Goal: Information Seeking & Learning: Learn about a topic

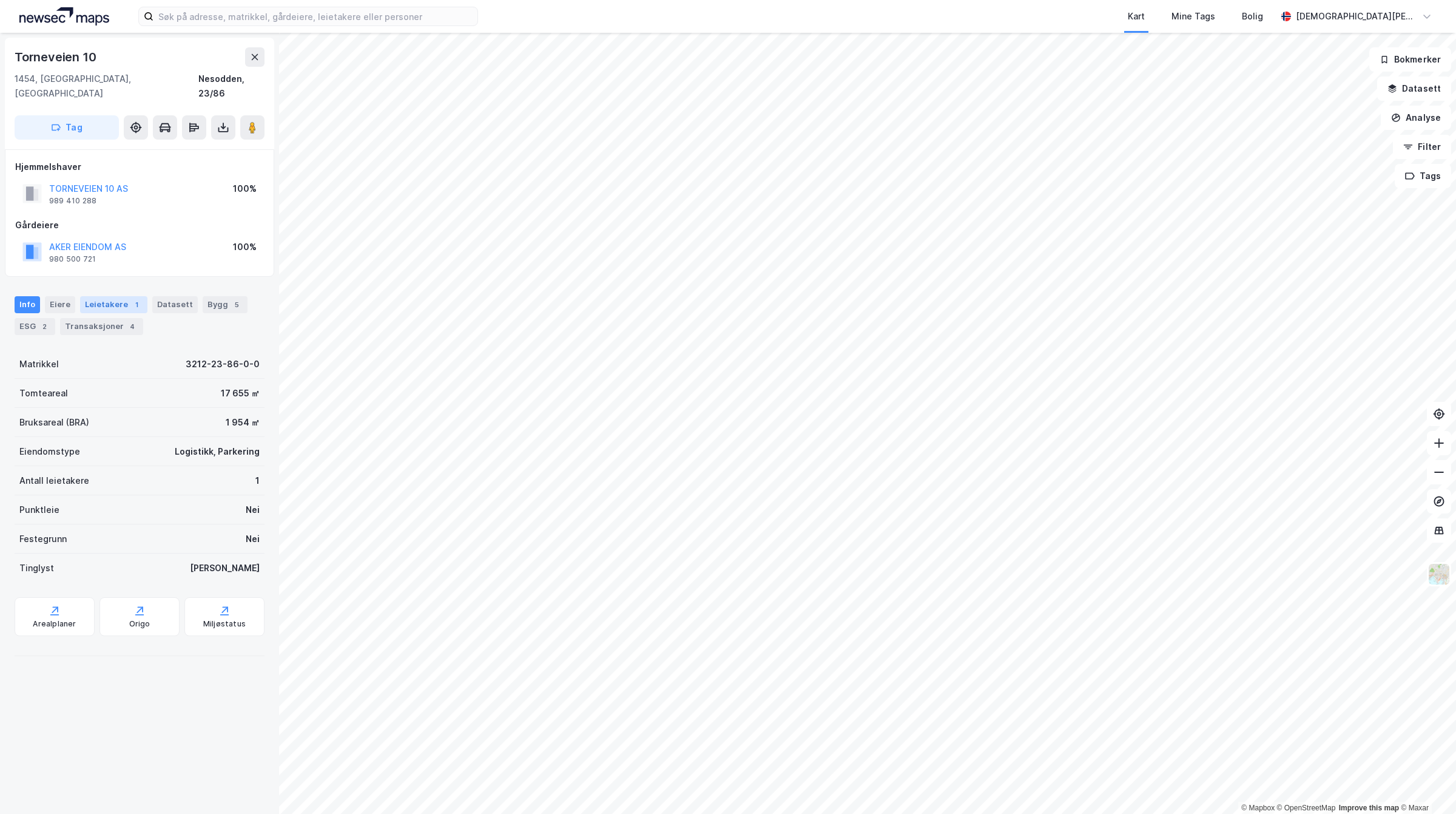
click at [94, 296] on div "Leietakere 1" at bounding box center [113, 305] width 68 height 17
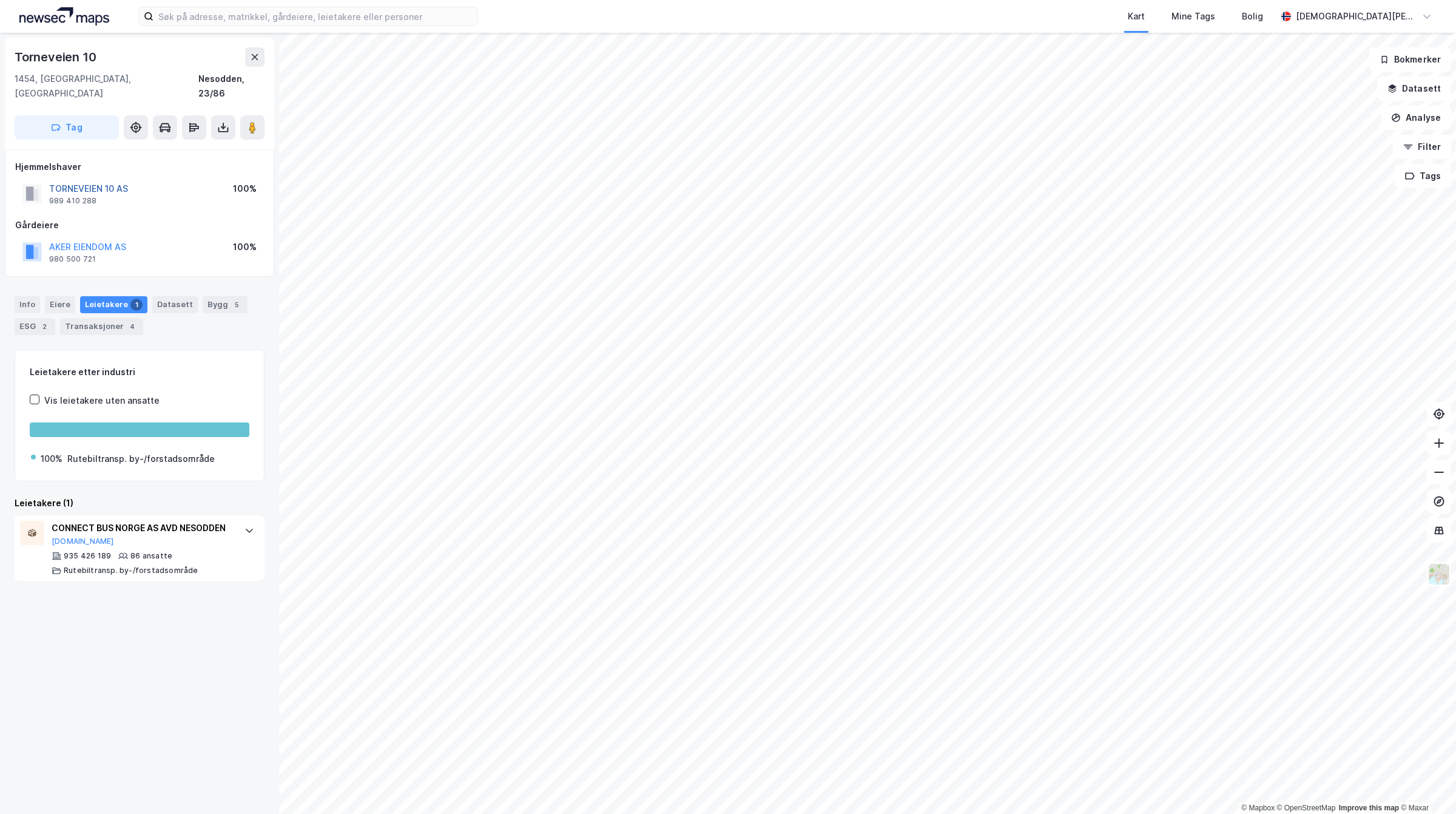
click at [0, 0] on button "TORNEVEIEN 10 AS" at bounding box center [0, 0] width 0 height 0
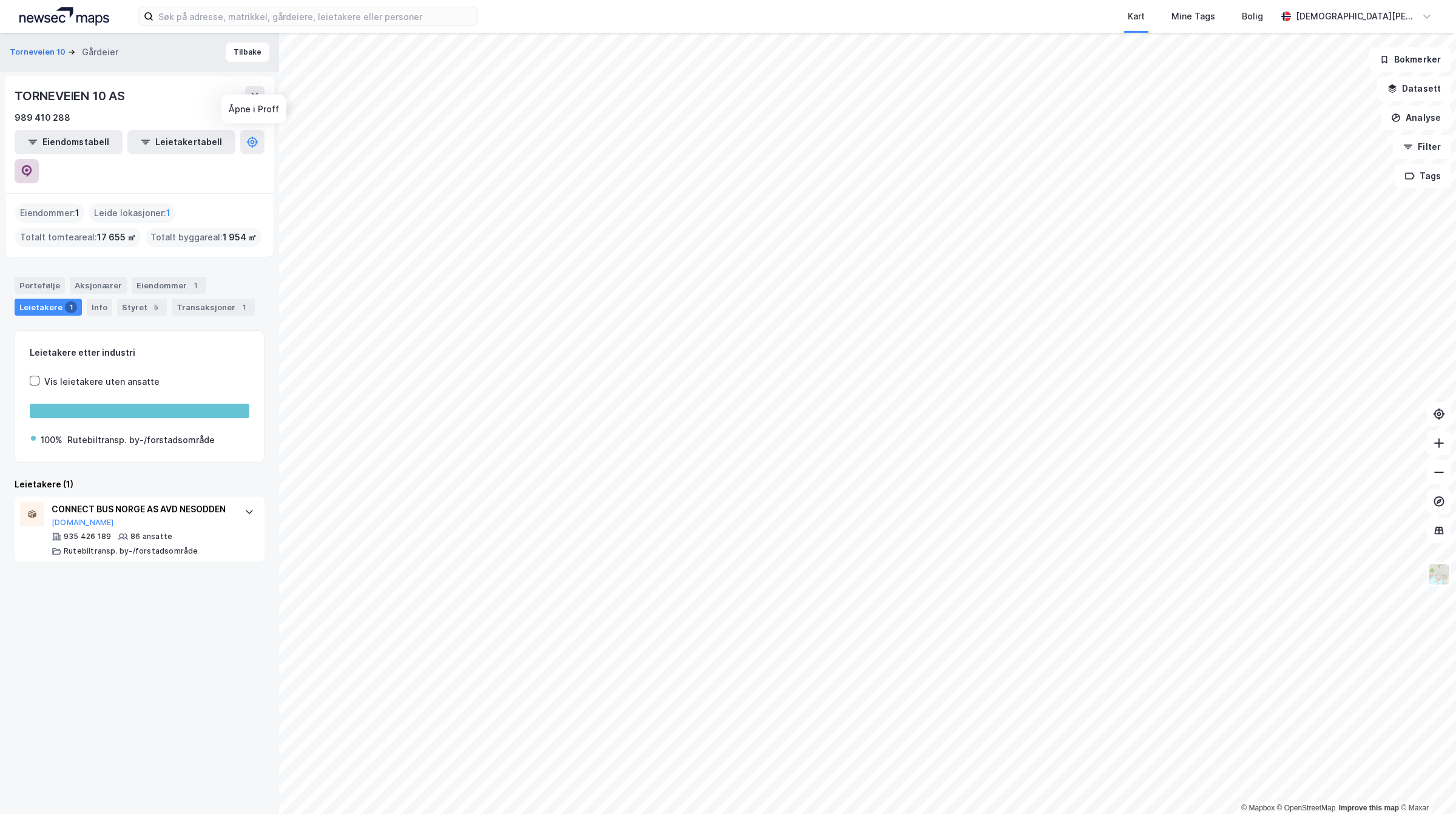
click at [39, 159] on button at bounding box center [27, 171] width 25 height 25
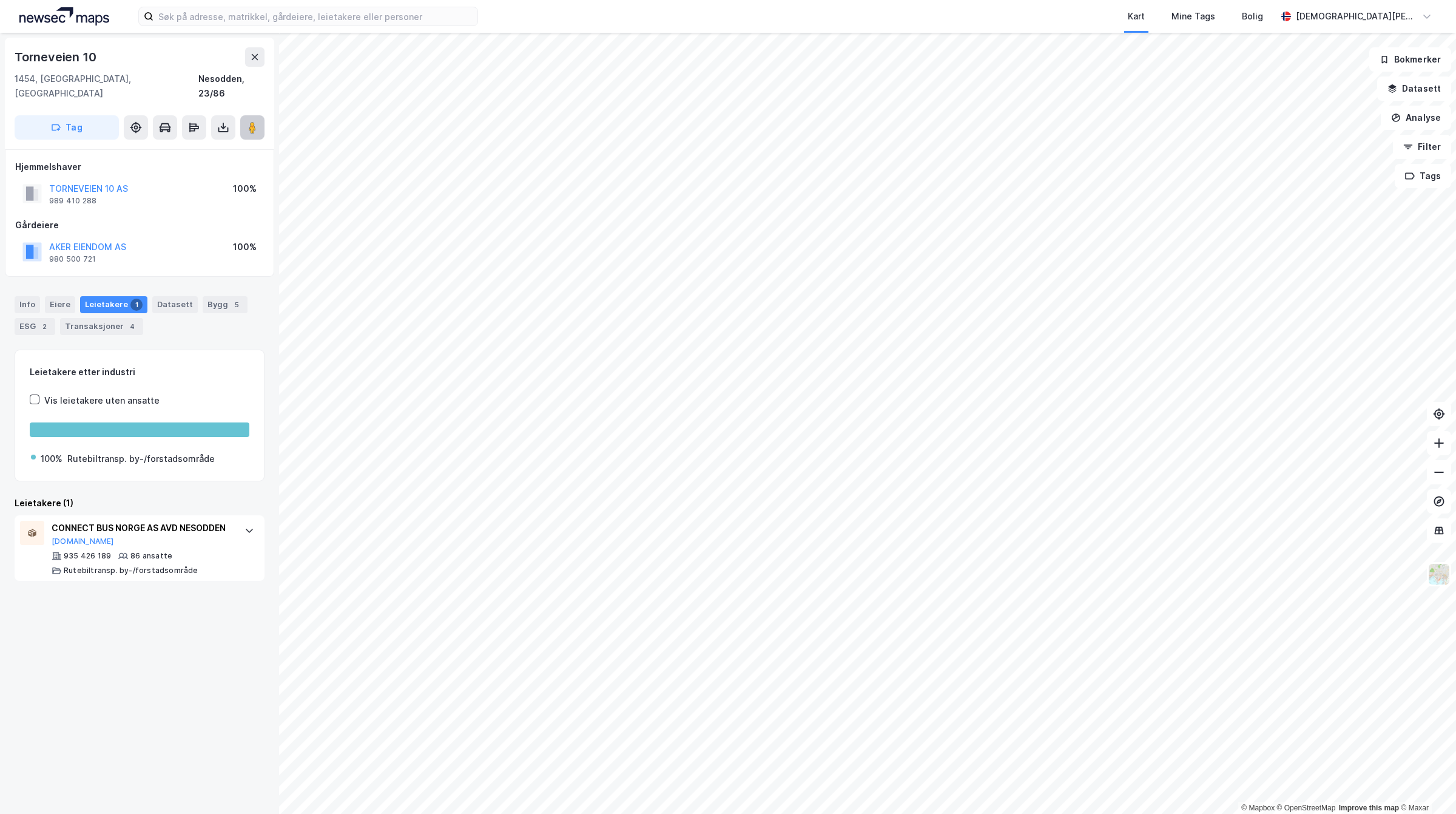
click at [252, 122] on image at bounding box center [252, 128] width 8 height 12
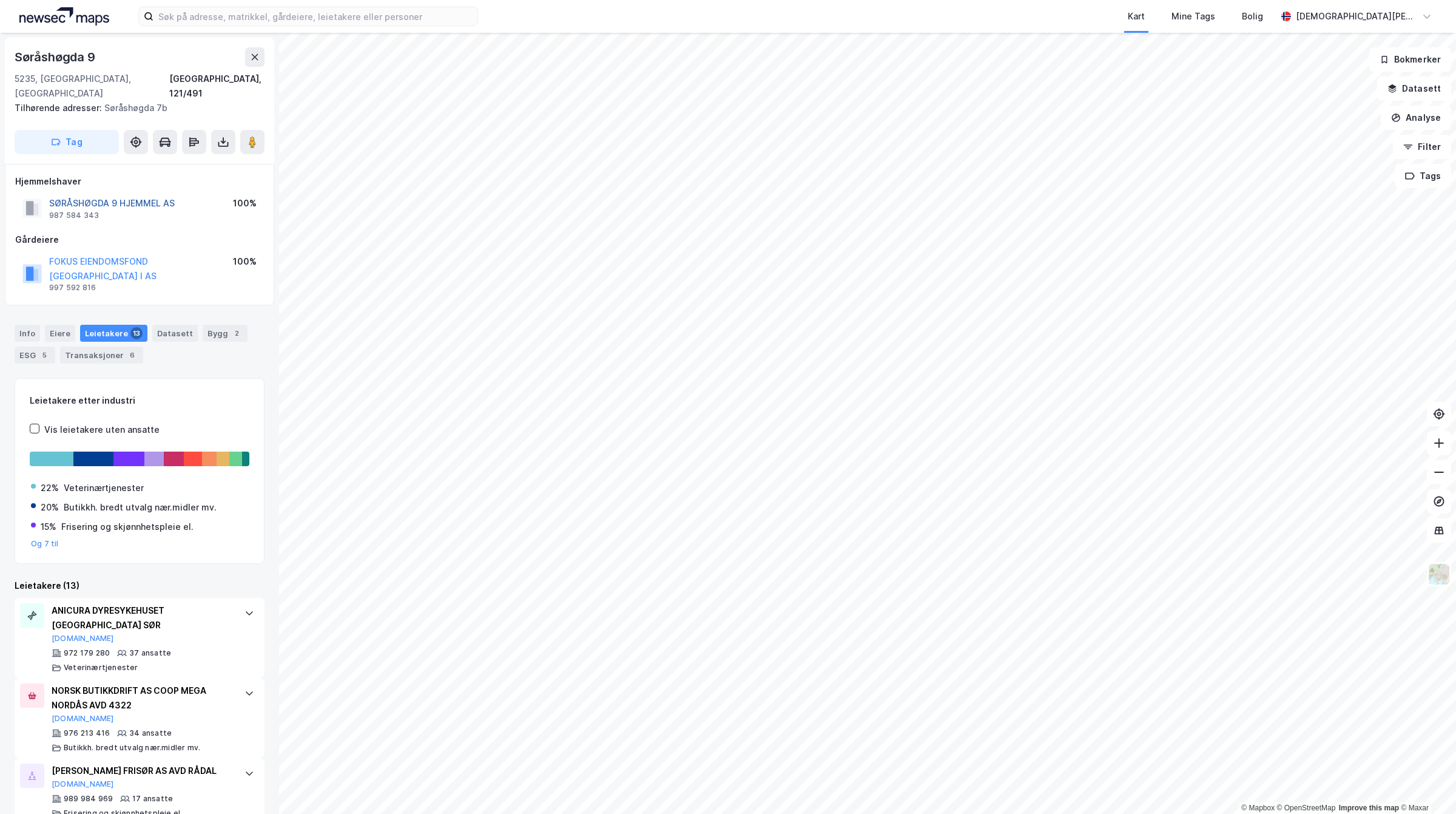
click at [0, 0] on button "SØRÅSHØGDA 9 HJEMMEL AS" at bounding box center [0, 0] width 0 height 0
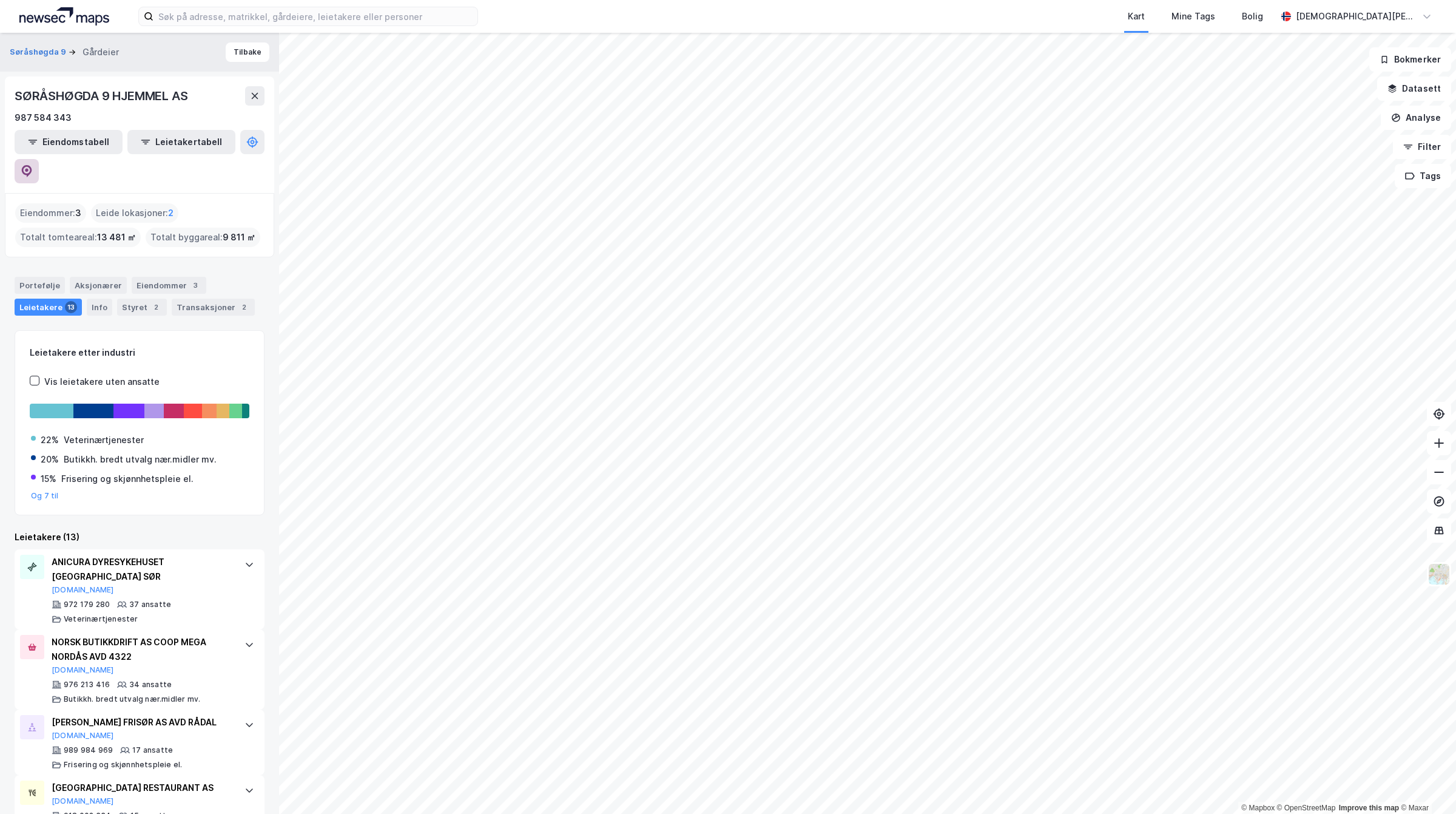
click at [39, 159] on button at bounding box center [27, 171] width 25 height 25
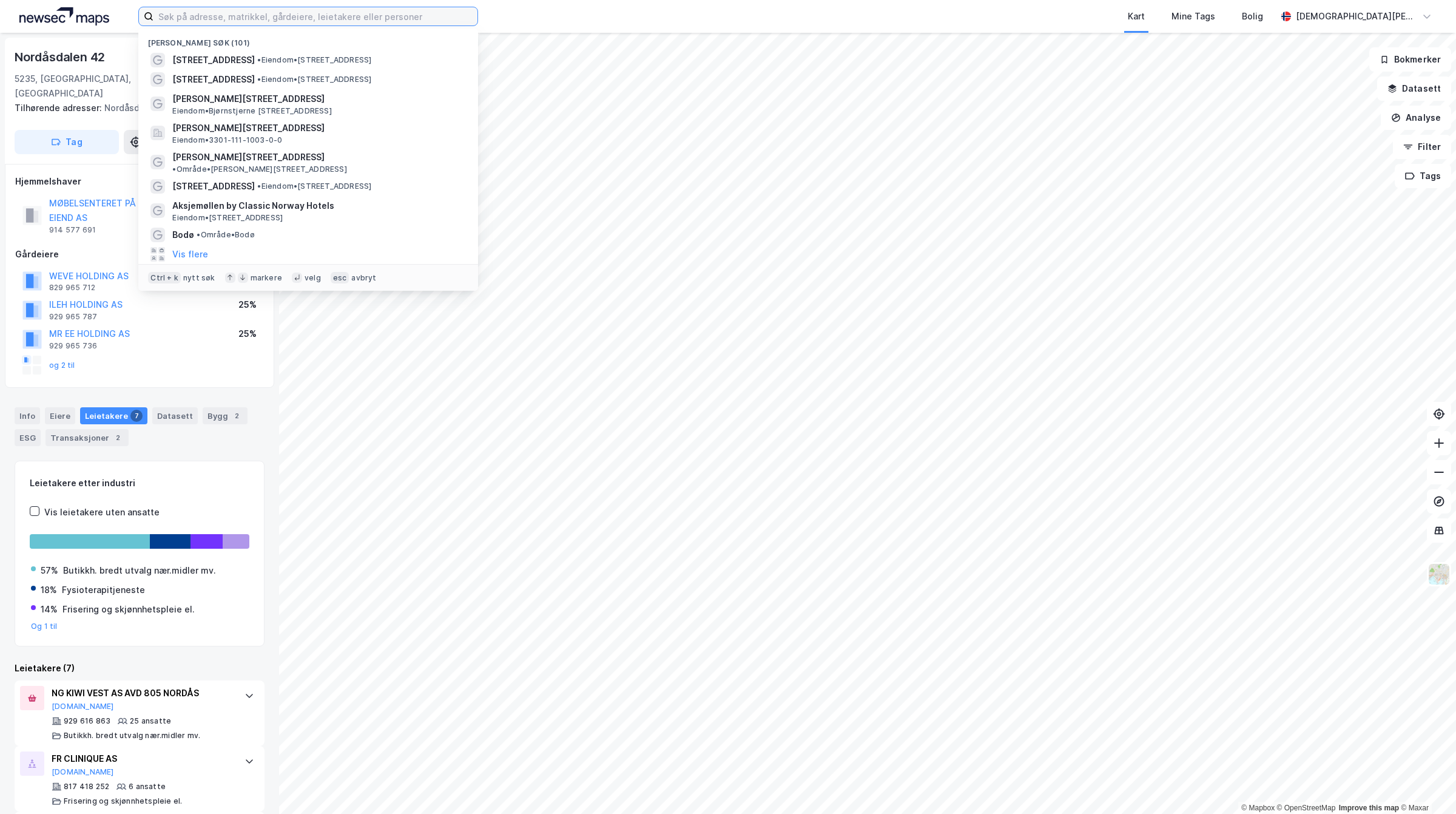
click at [410, 8] on input at bounding box center [315, 16] width 324 height 18
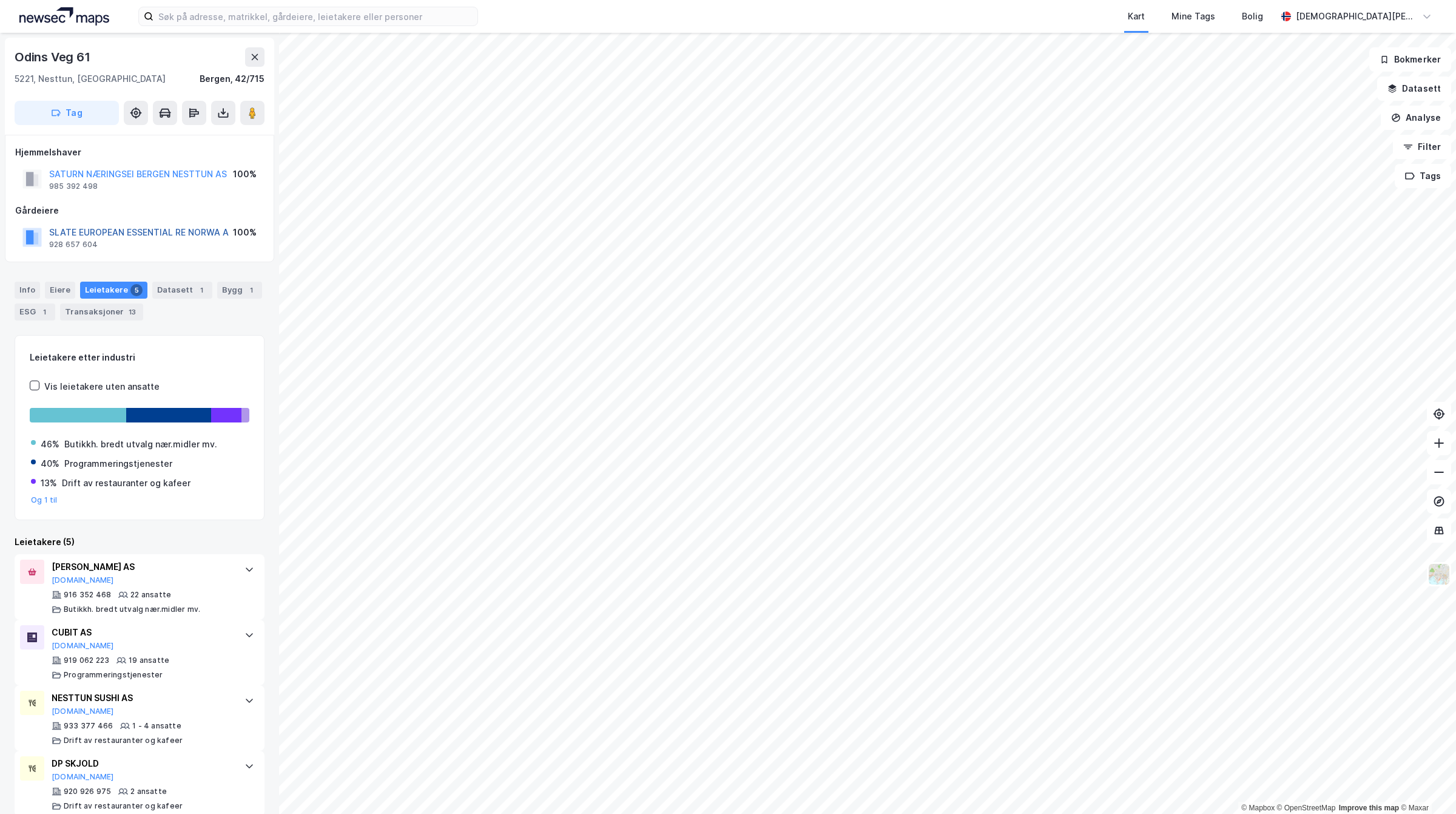
click at [0, 0] on button "SLATE EUROPEAN ESSENTIAL RE NORWA A" at bounding box center [0, 0] width 0 height 0
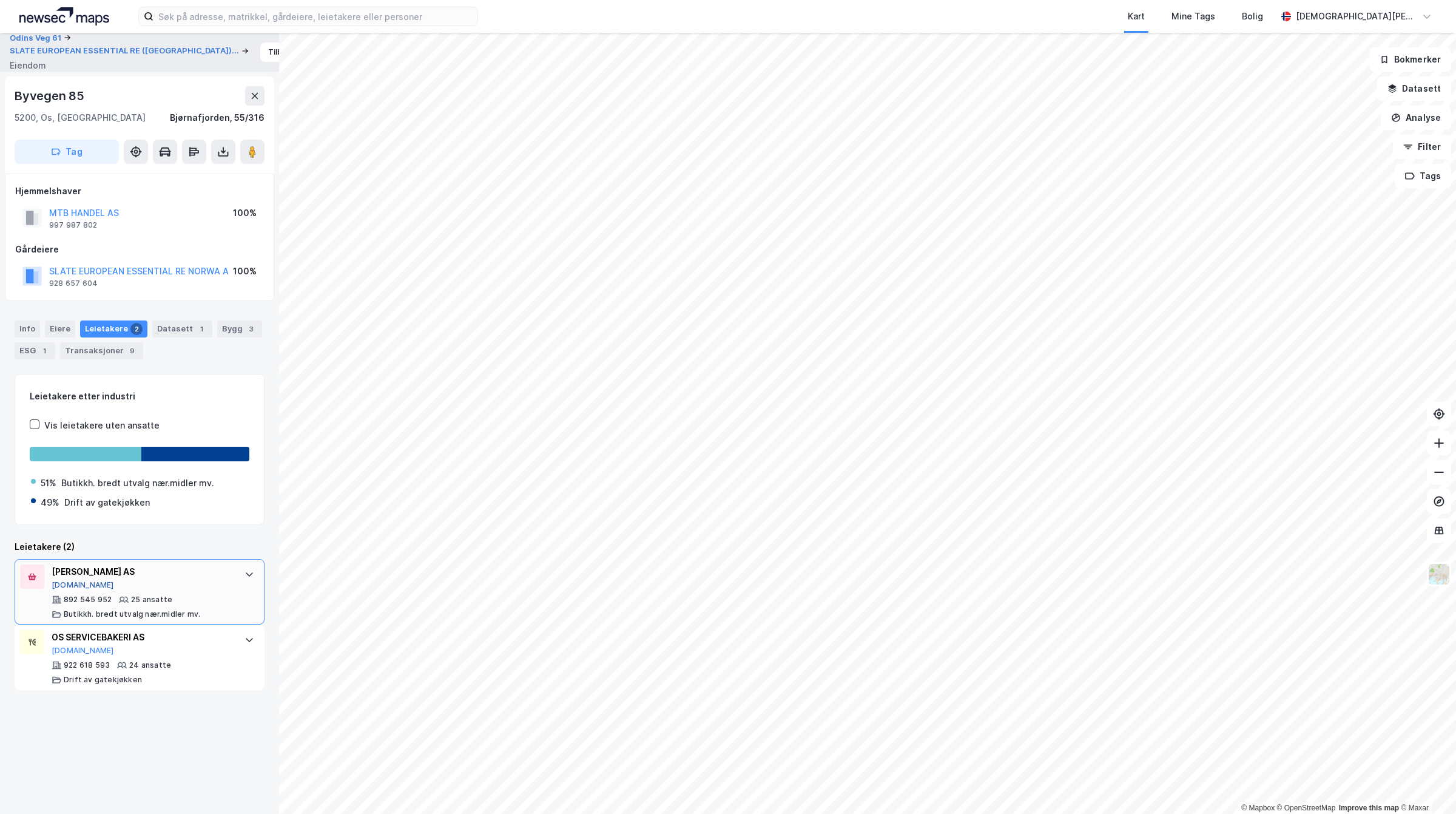
click at [64, 586] on button "[DOMAIN_NAME]" at bounding box center [83, 585] width 63 height 10
click at [0, 0] on button "SLATE EUROPEAN ESSENTIAL RE NORWA A" at bounding box center [0, 0] width 0 height 0
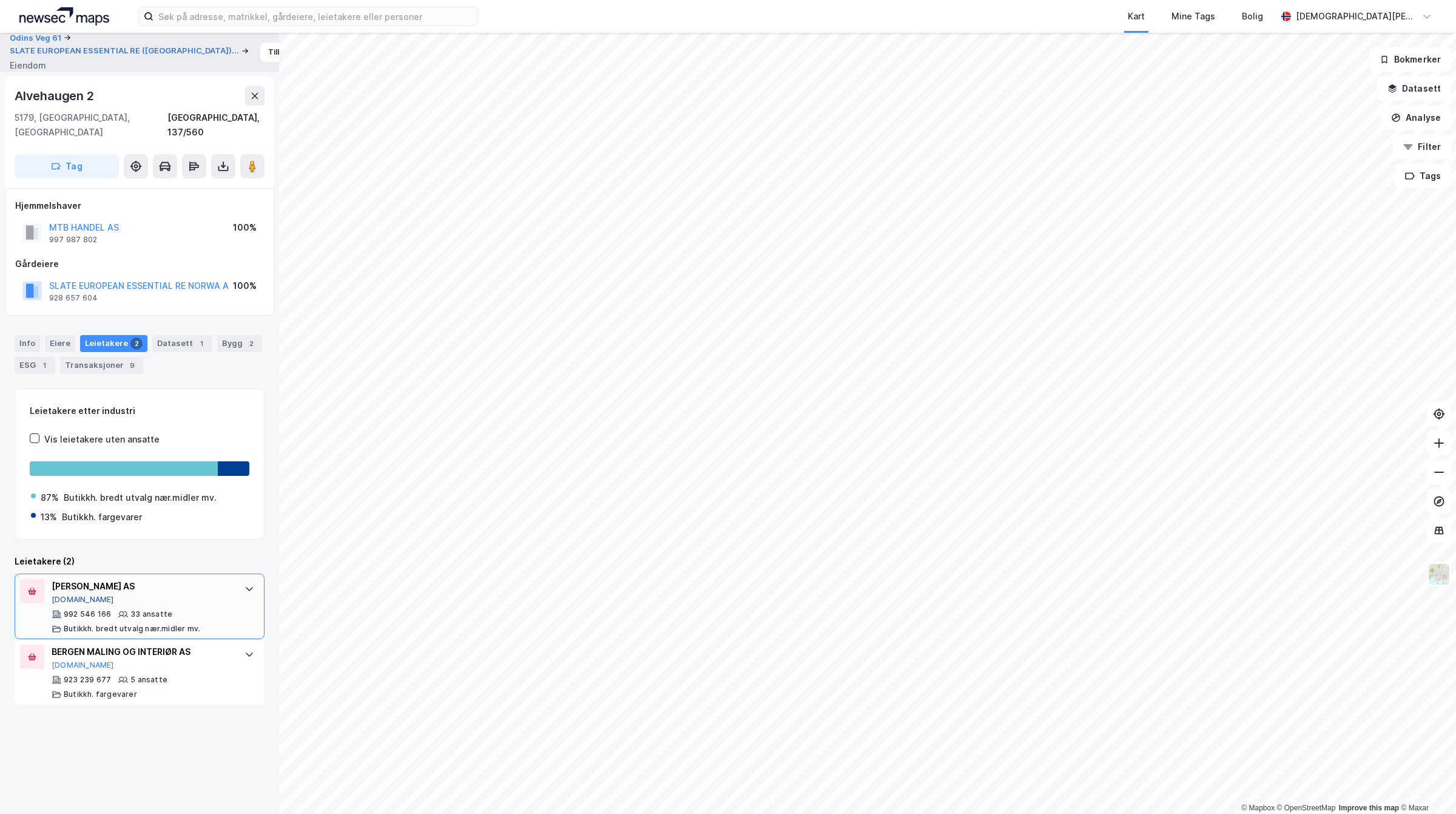
click at [74, 595] on button "[DOMAIN_NAME]" at bounding box center [83, 600] width 63 height 10
click at [56, 55] on button "SLATE EUROPEAN ESSENTIAL RE ([GEOGRAPHIC_DATA])..." at bounding box center [126, 51] width 232 height 12
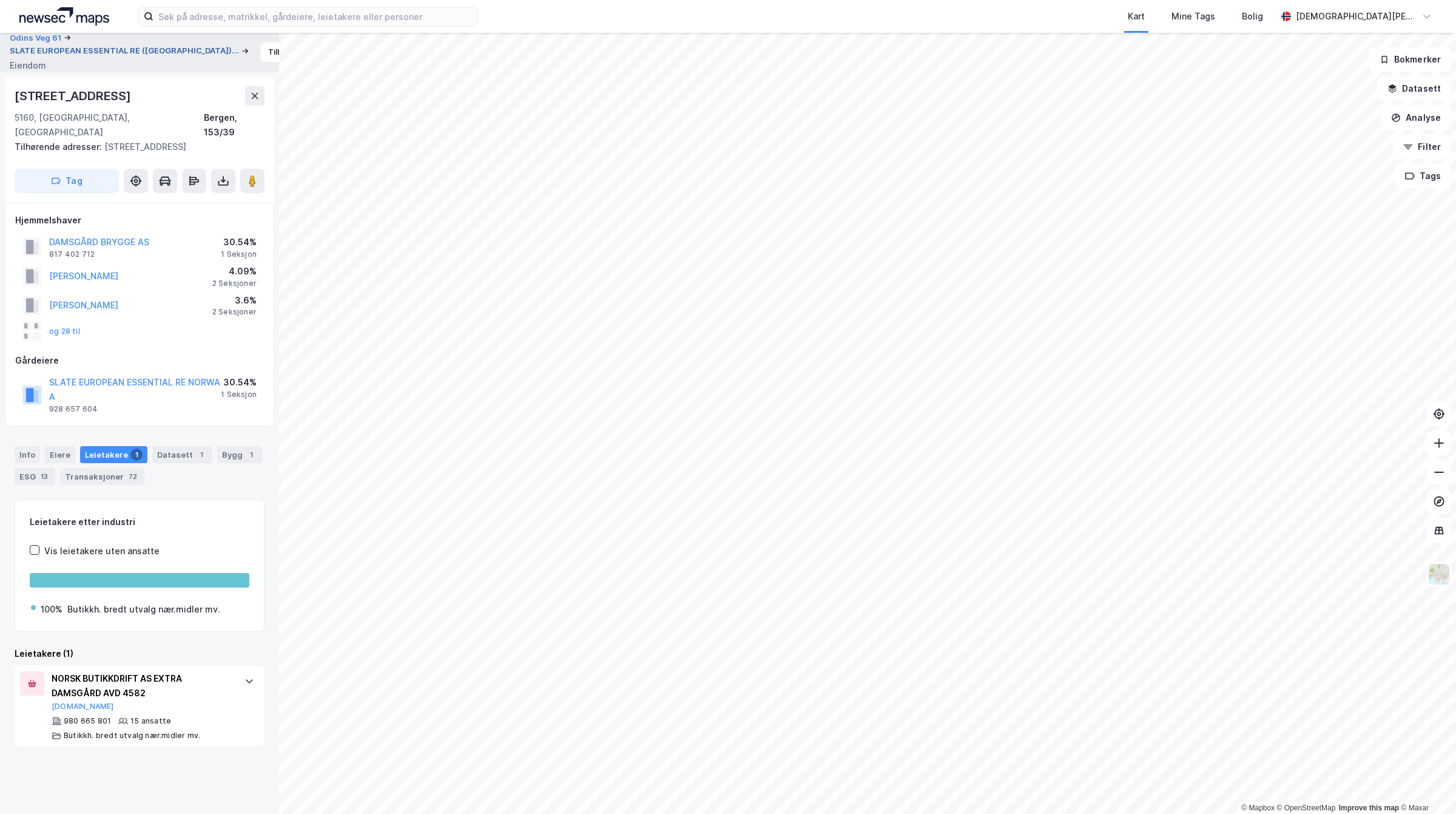
click at [102, 55] on button "SLATE EUROPEAN ESSENTIAL RE ([GEOGRAPHIC_DATA])..." at bounding box center [126, 51] width 232 height 12
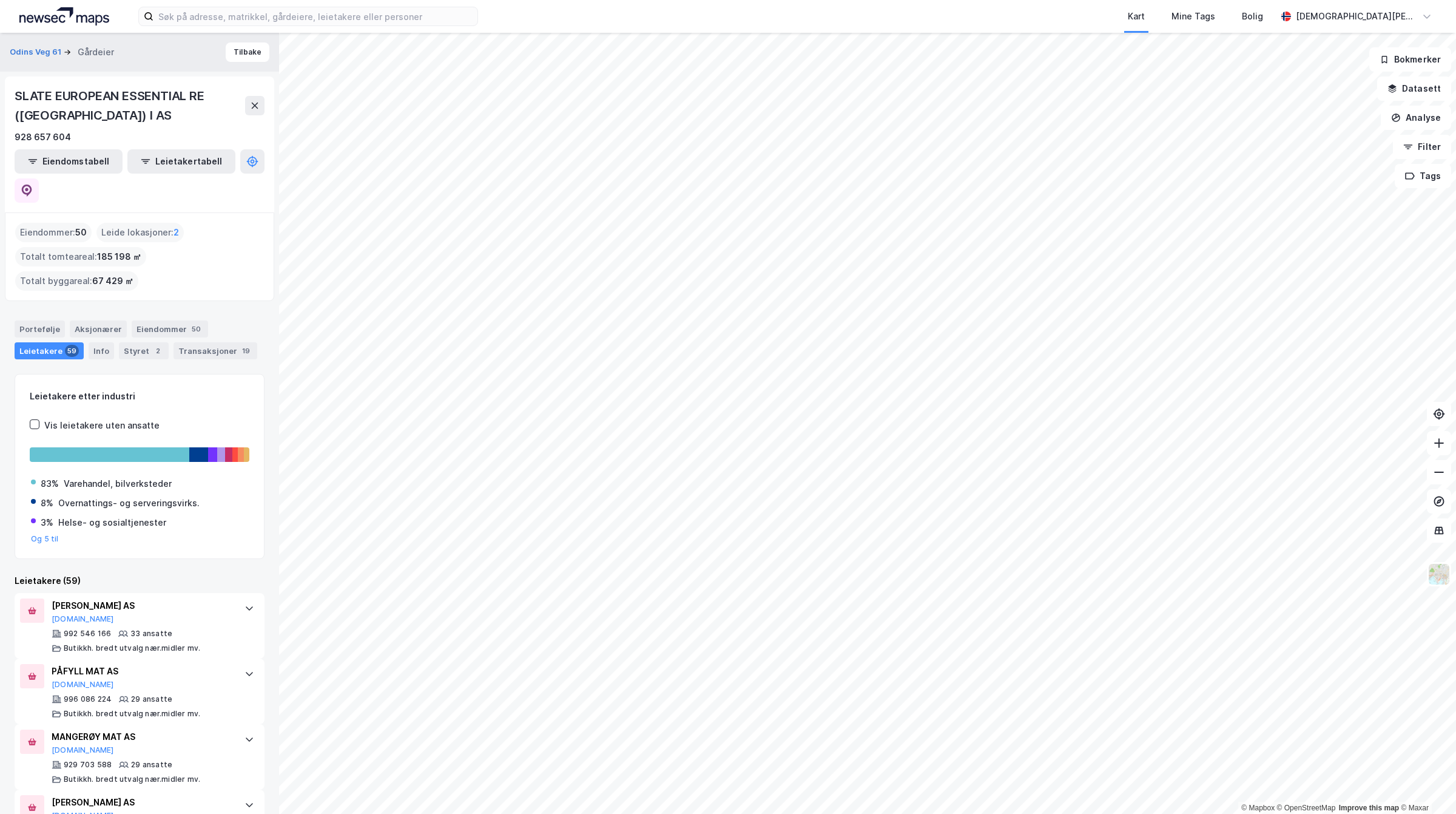
click at [423, 813] on html "Kart Mine Tags Bolig [PERSON_NAME] © Mapbox © OpenStreetMap Improve this map © …" at bounding box center [728, 407] width 1456 height 814
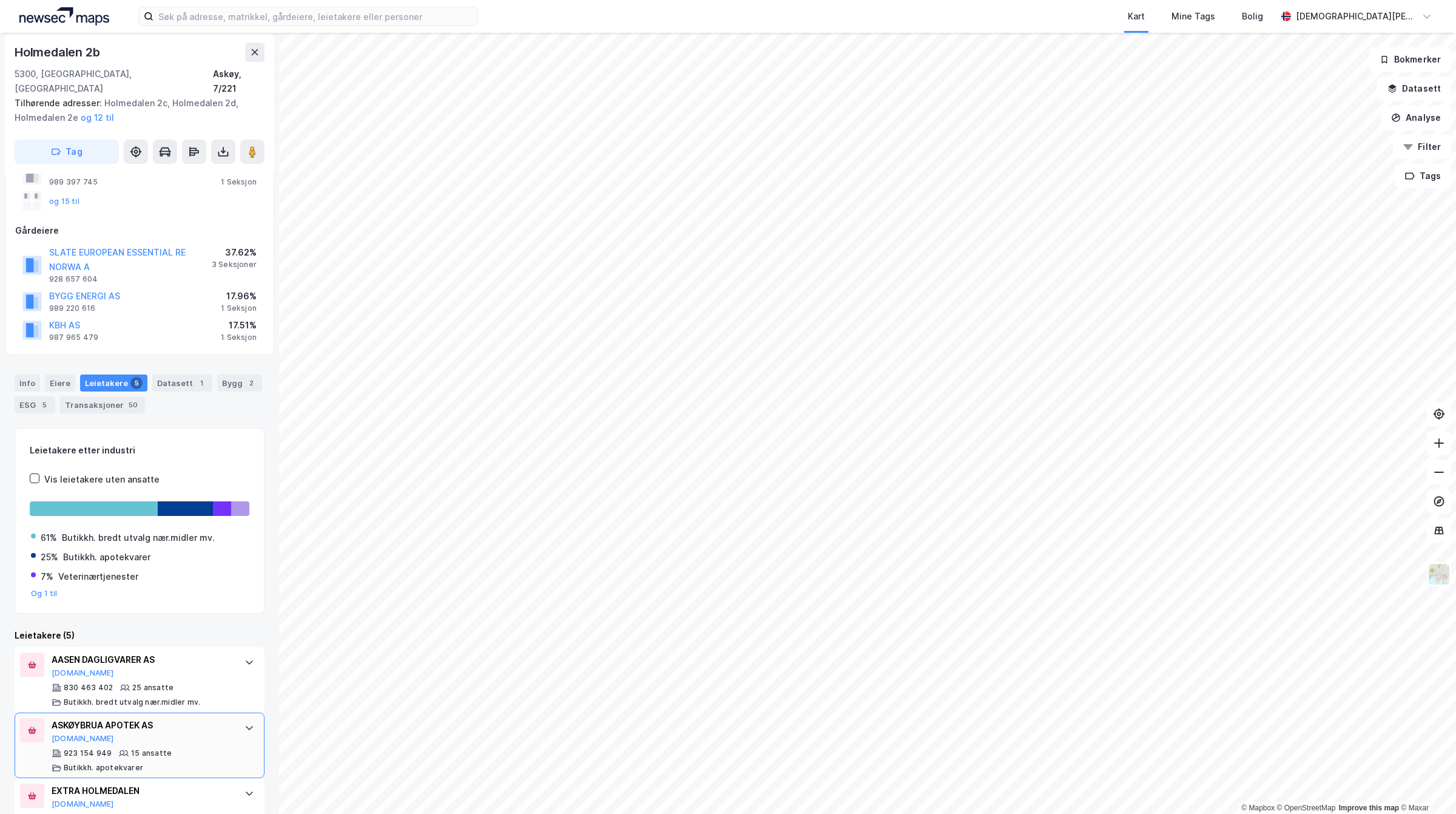
scroll to position [227, 0]
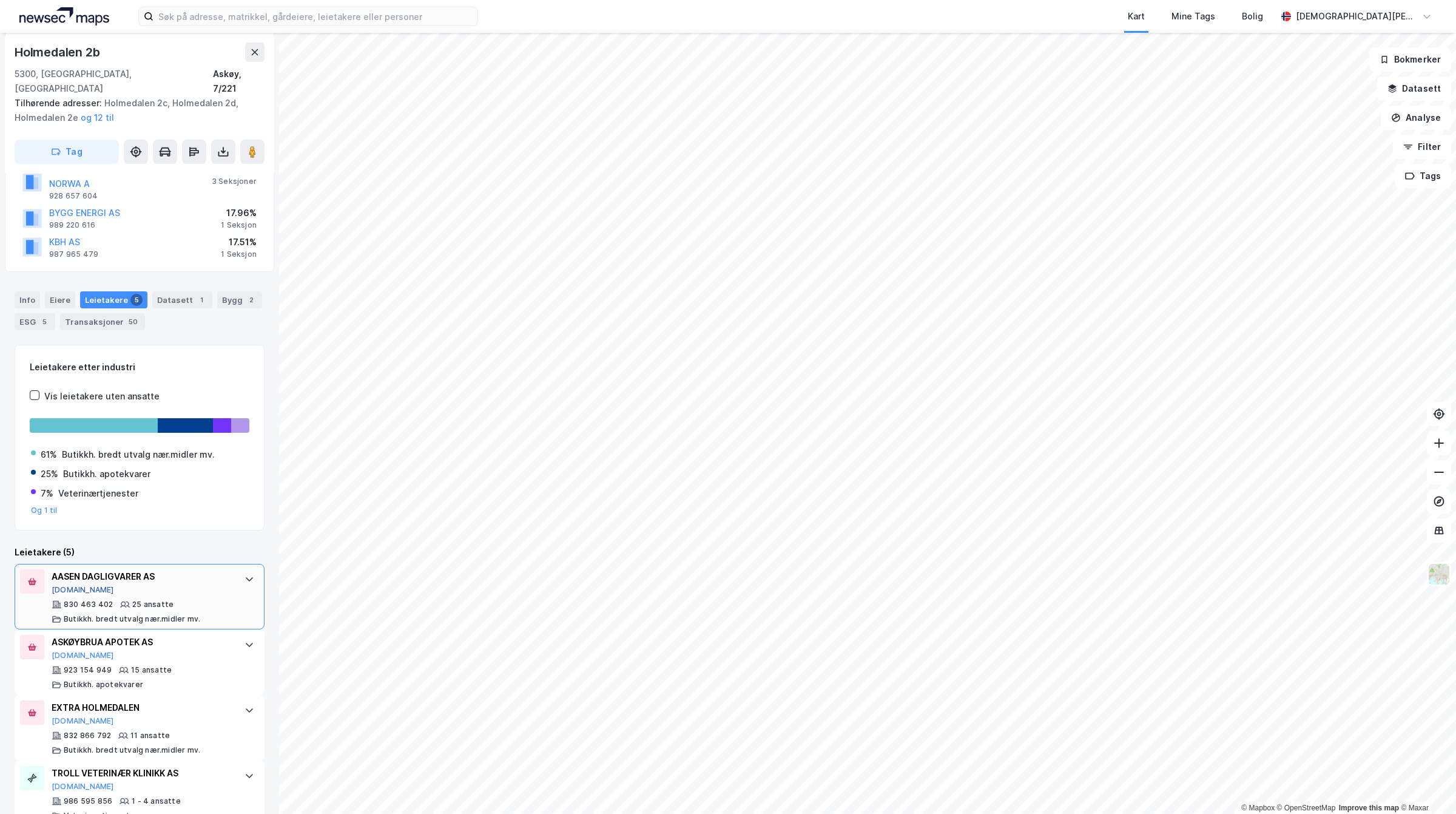
click at [68, 585] on button "[DOMAIN_NAME]" at bounding box center [83, 590] width 63 height 10
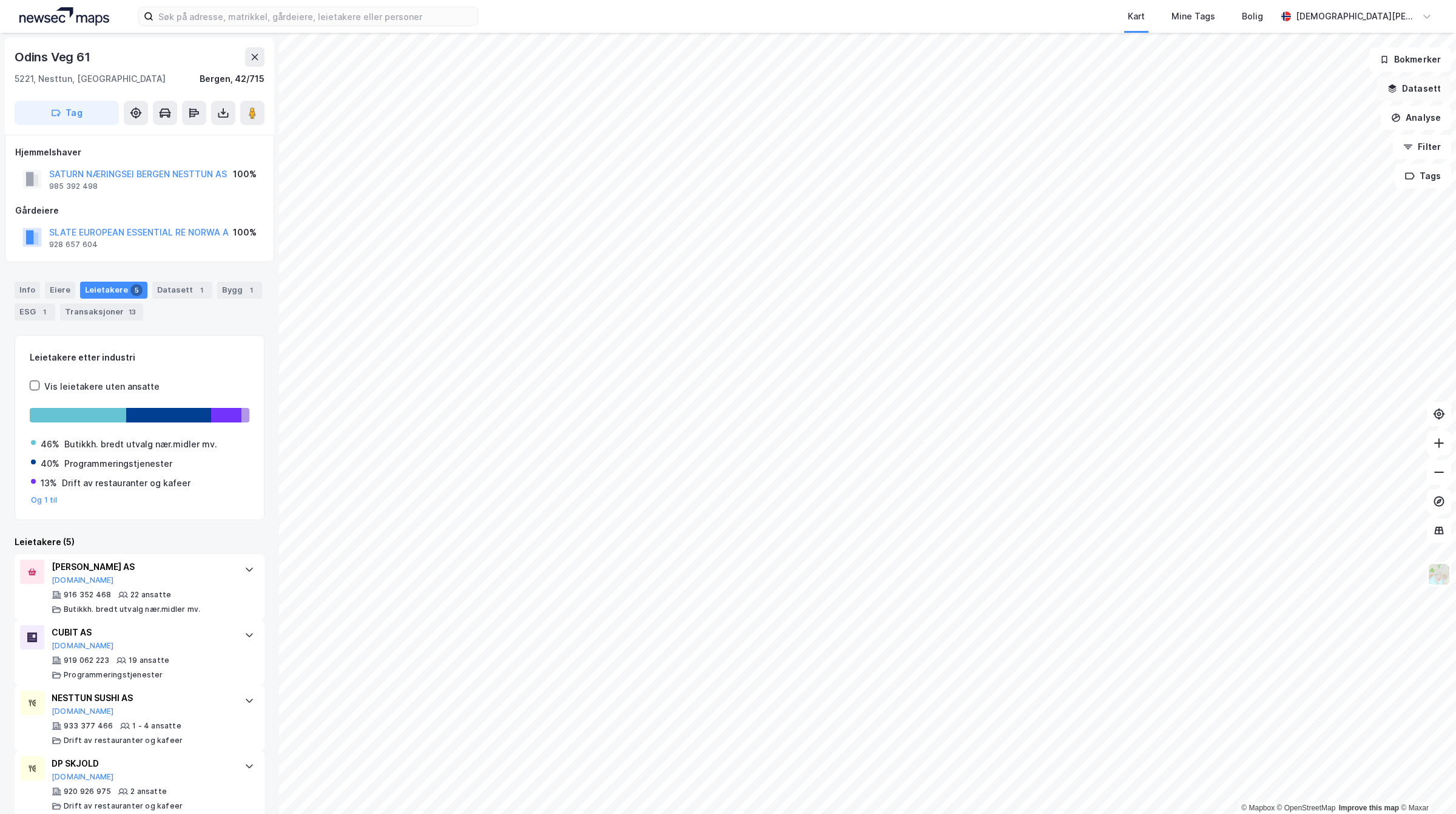
click at [1399, 99] on button "Datasett" at bounding box center [1414, 89] width 74 height 25
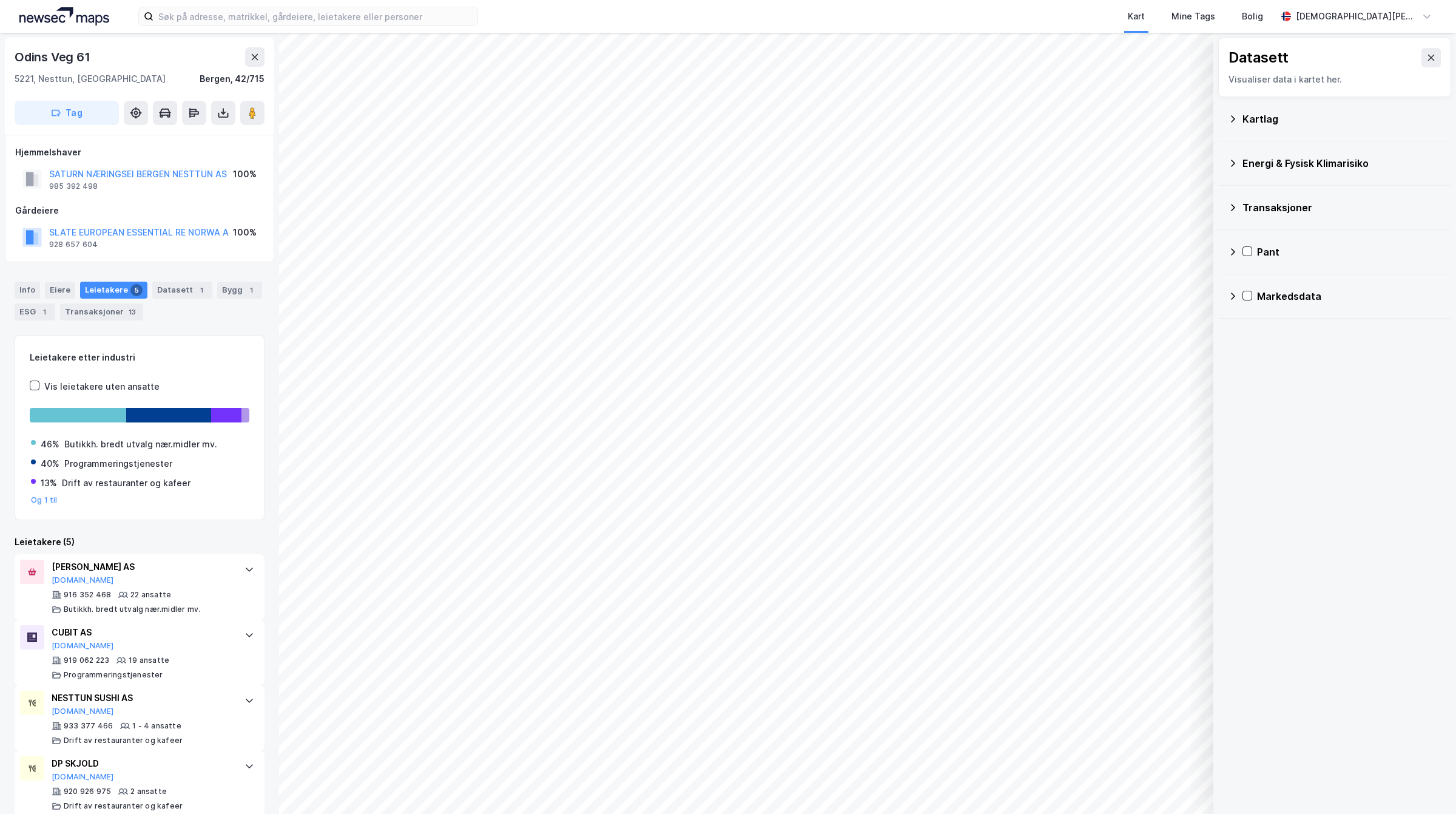
click at [1259, 122] on div "Kartlag" at bounding box center [1342, 119] width 199 height 14
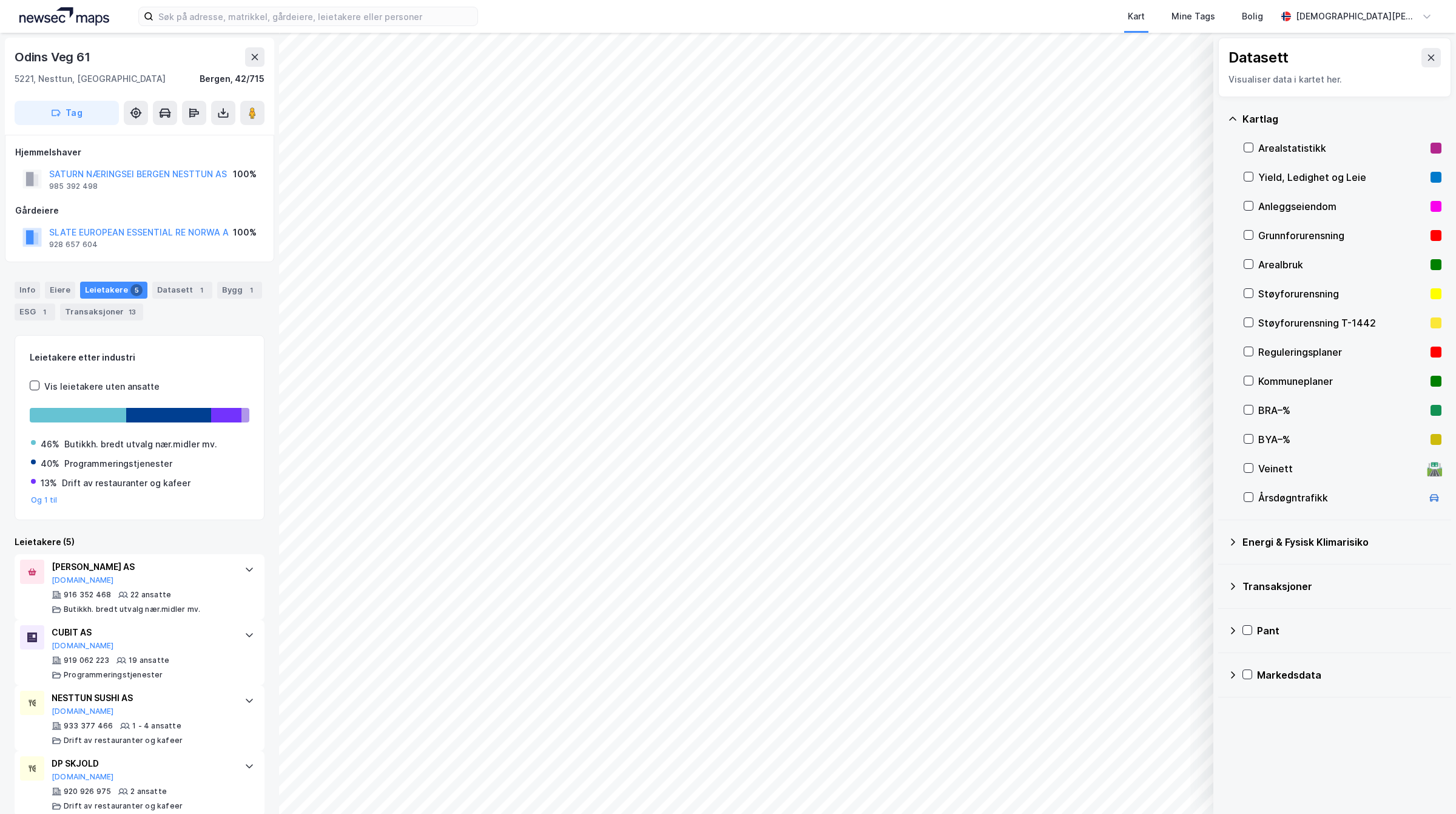
click at [1426, 59] on icon at bounding box center [1431, 57] width 10 height 10
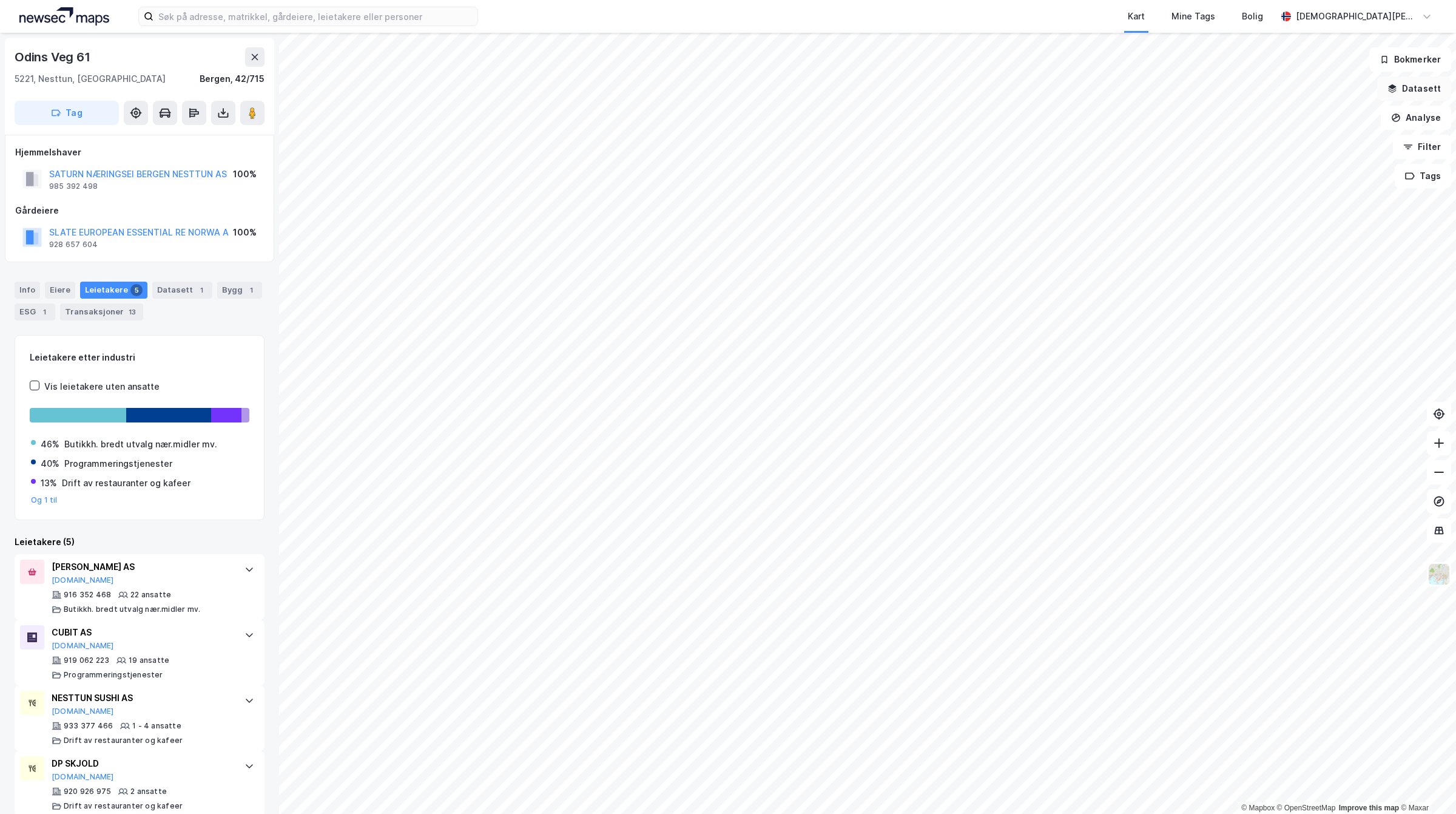
click at [1397, 92] on icon "button" at bounding box center [1393, 89] width 10 height 10
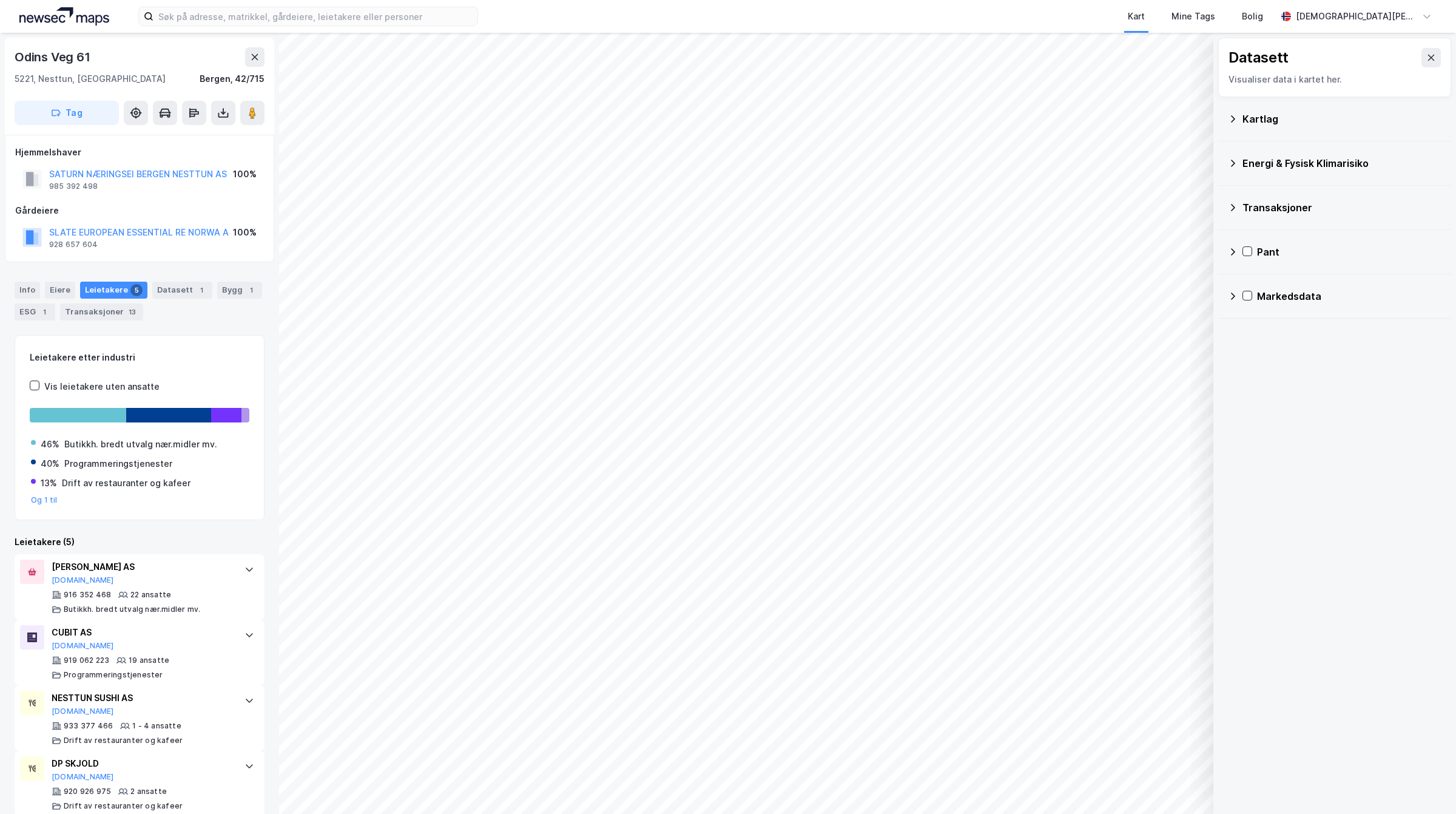
click at [1235, 123] on icon at bounding box center [1233, 119] width 10 height 10
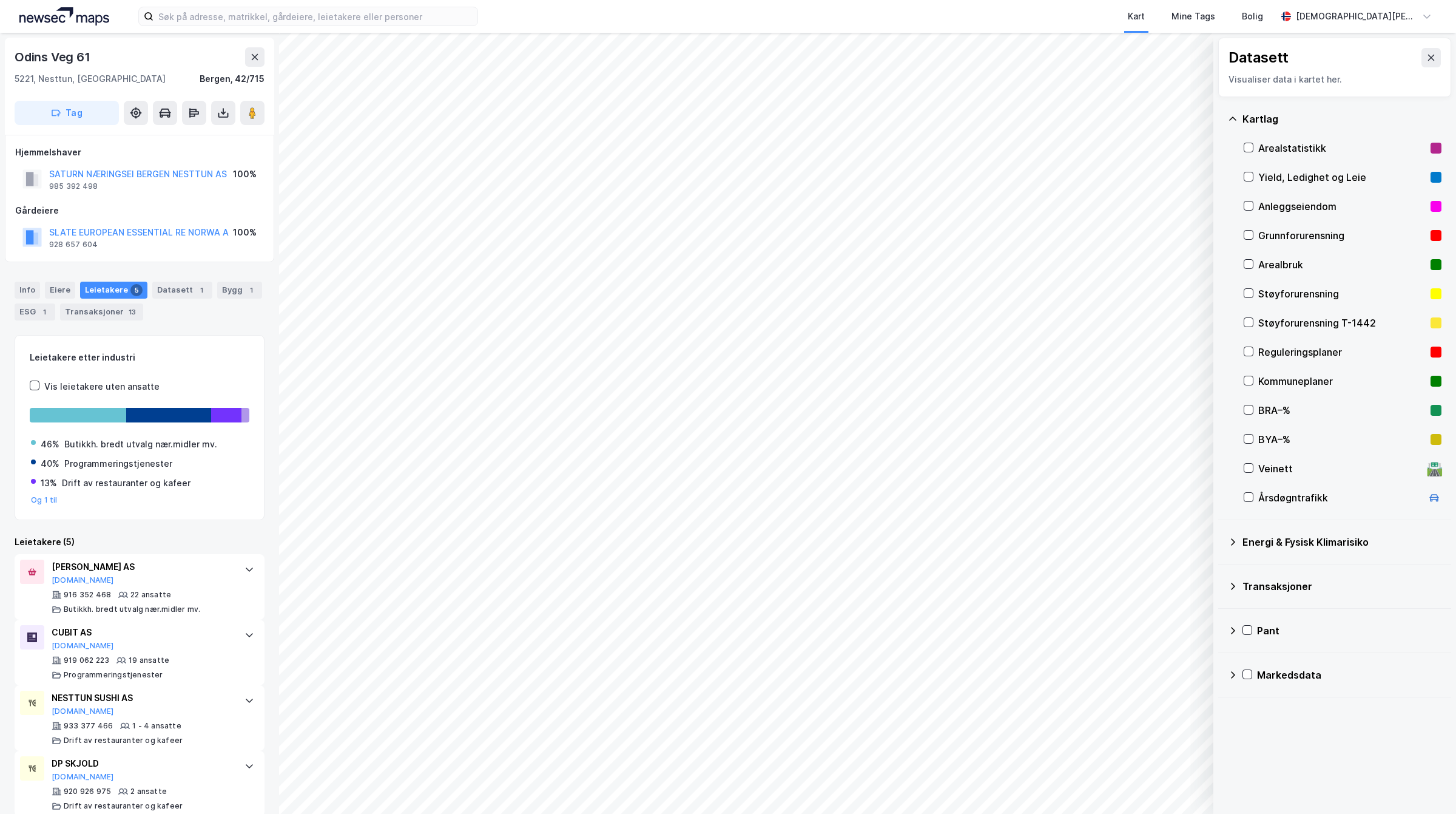
click at [1235, 123] on icon at bounding box center [1233, 119] width 10 height 10
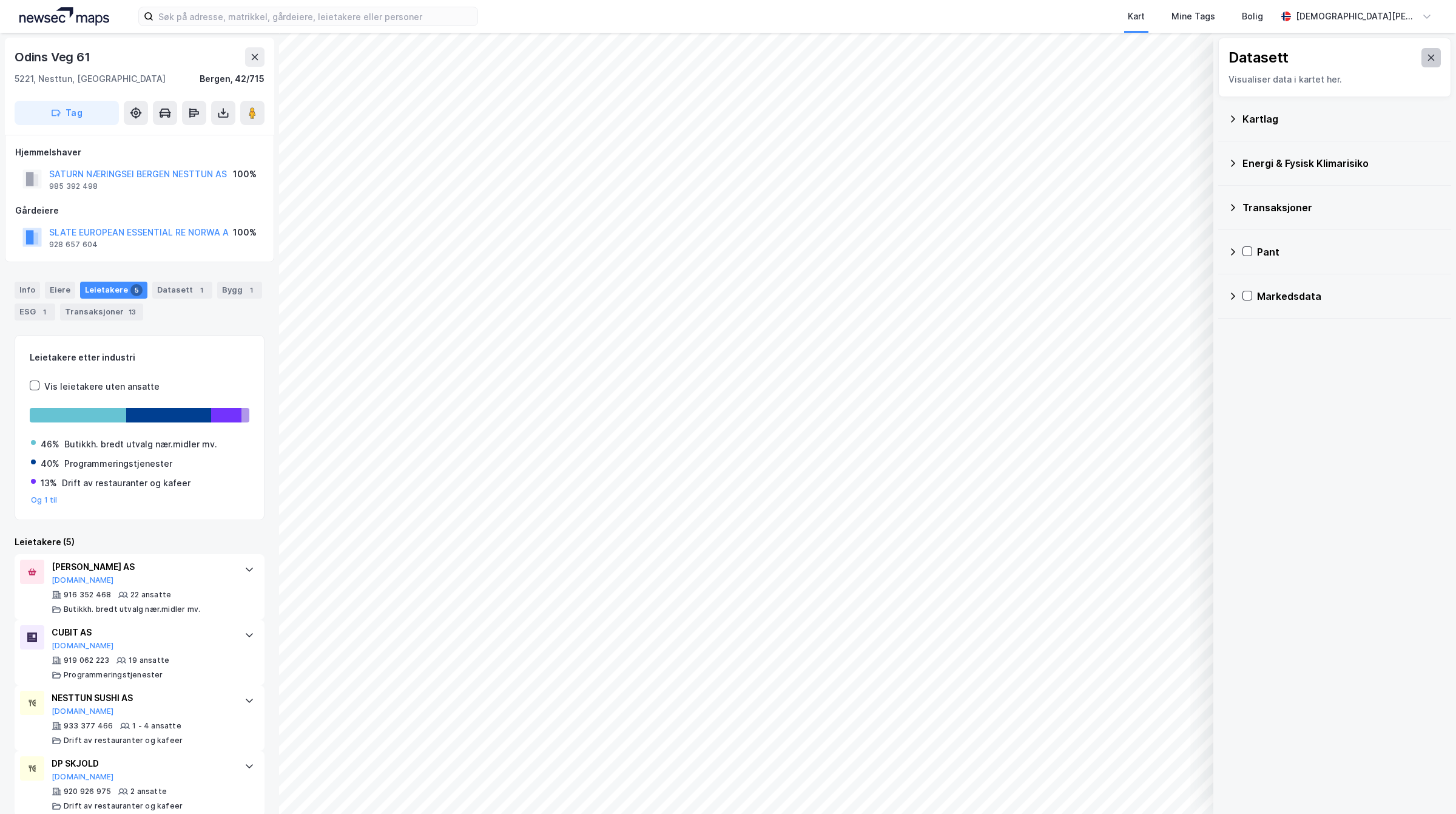
click at [1428, 59] on icon at bounding box center [1431, 57] width 7 height 6
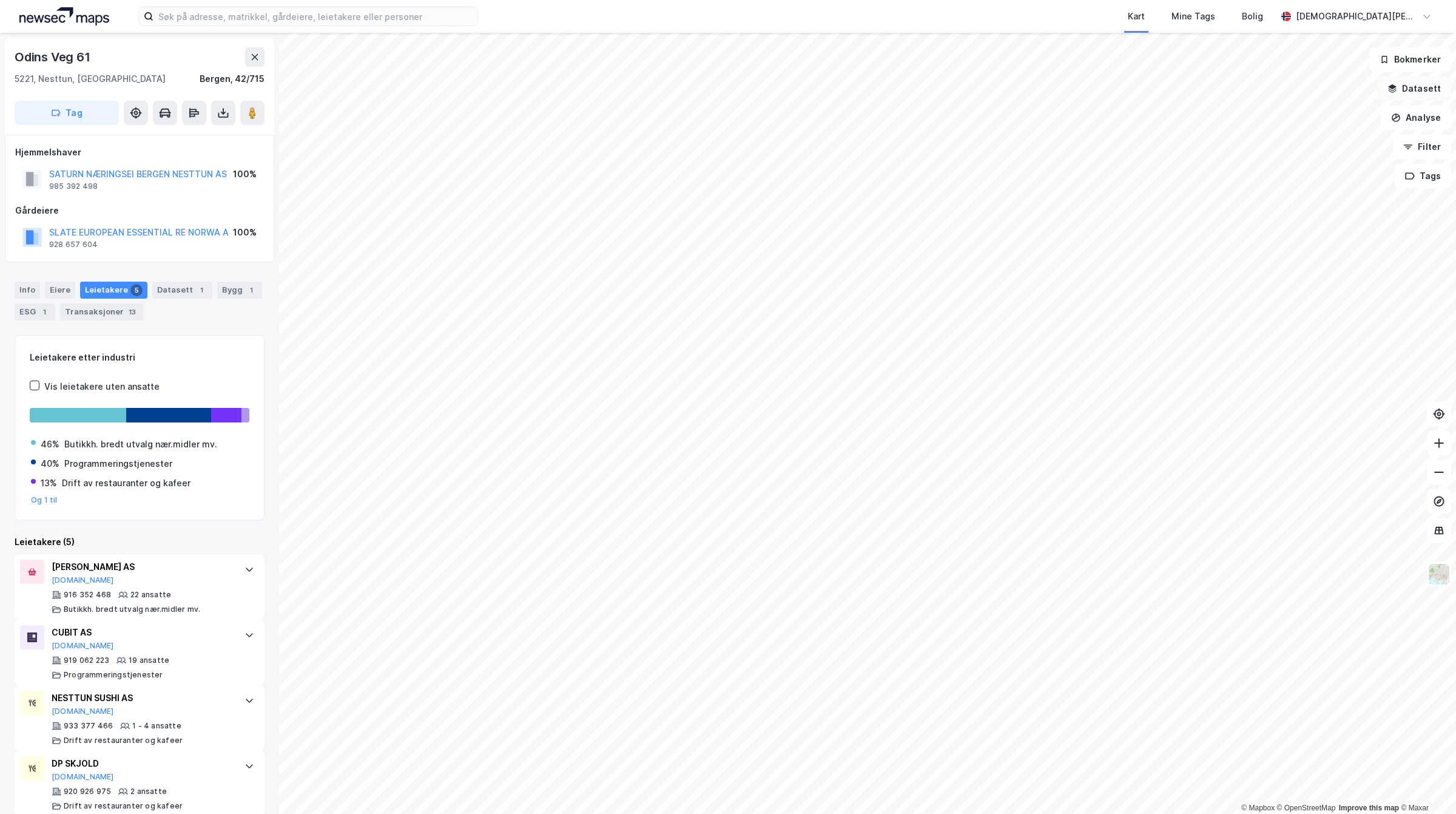
click at [1414, 92] on button "Datasett" at bounding box center [1414, 89] width 74 height 25
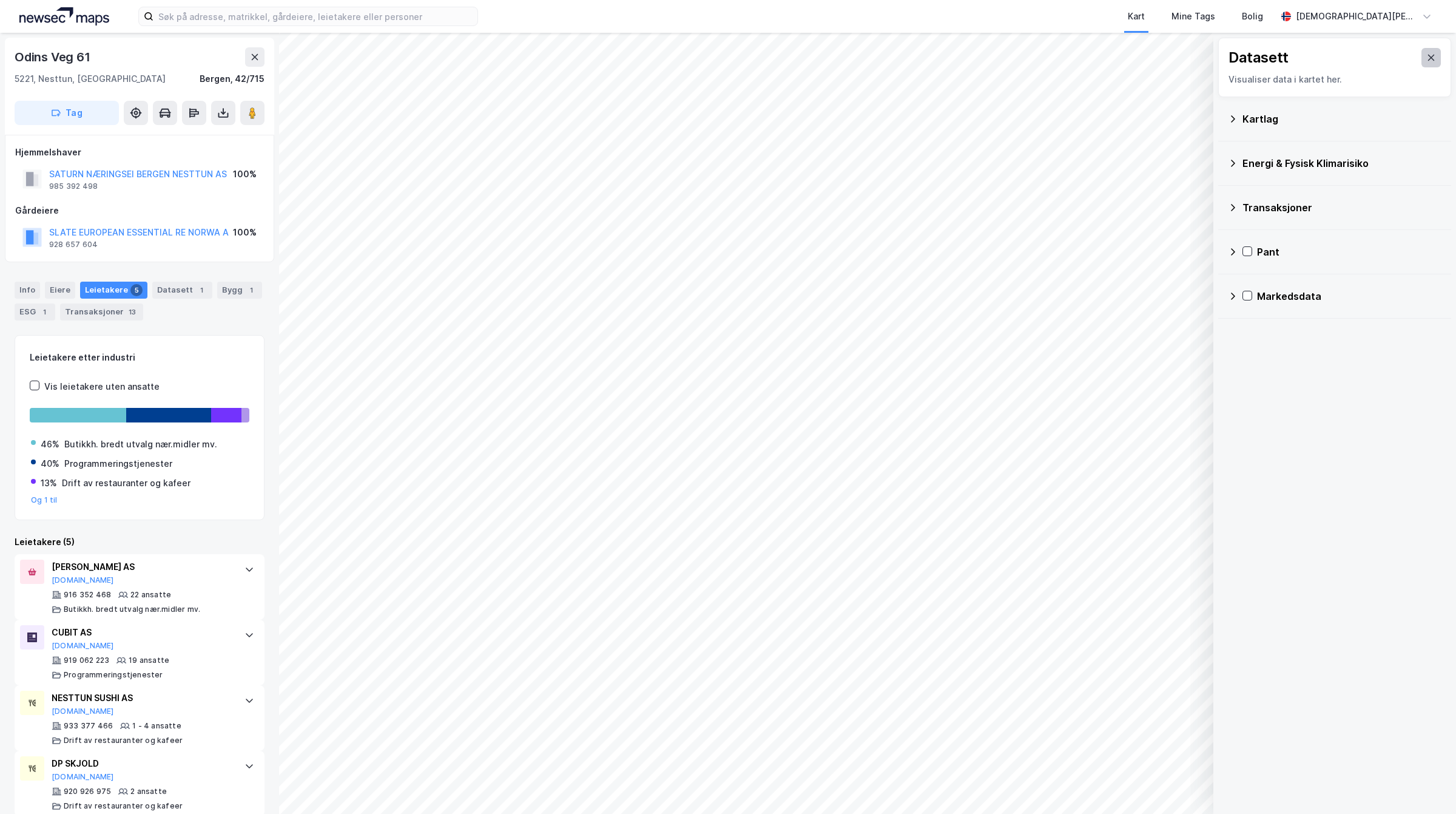
click at [1426, 62] on icon at bounding box center [1431, 57] width 10 height 10
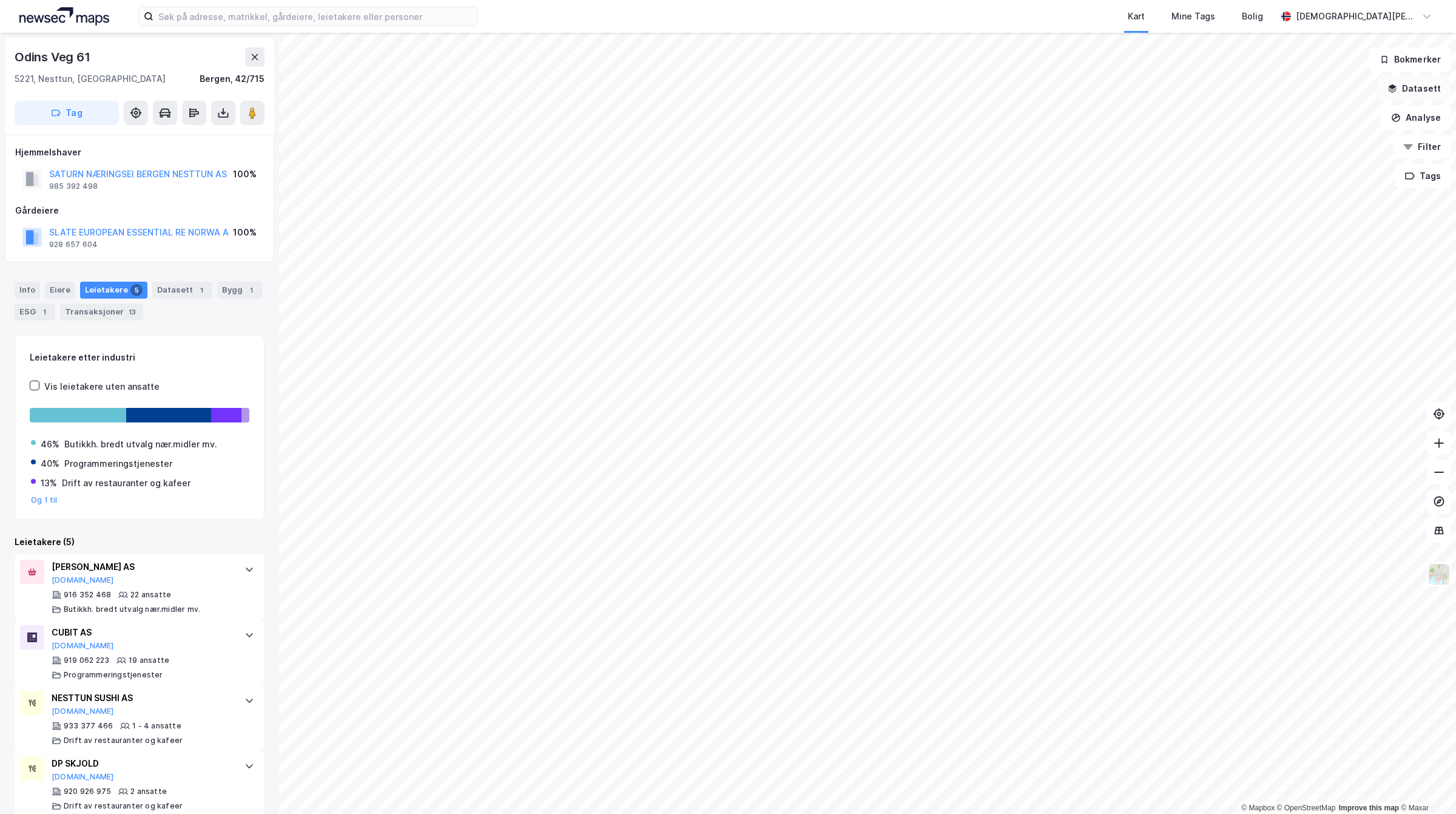
click at [1417, 87] on button "Datasett" at bounding box center [1414, 89] width 74 height 25
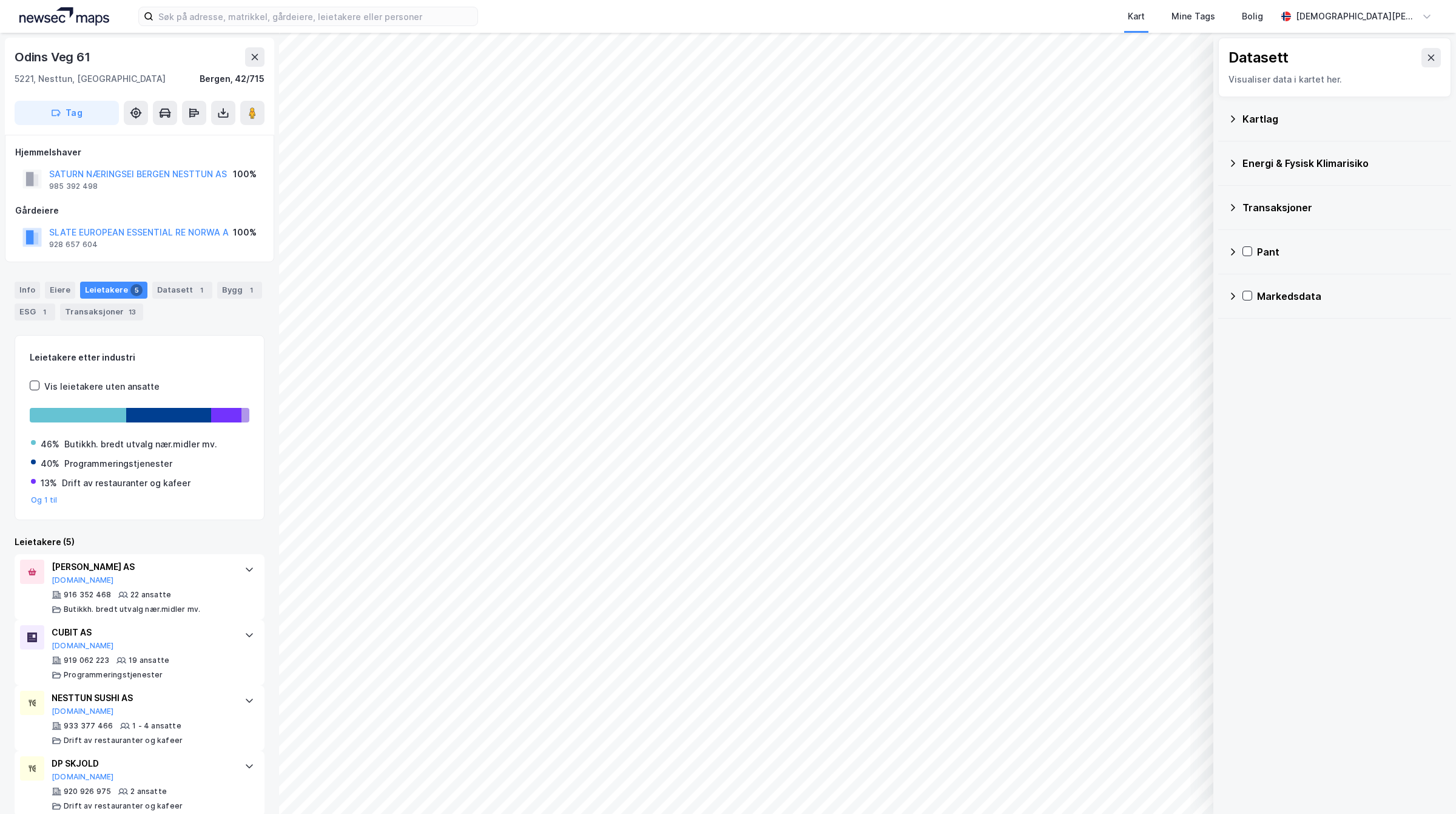
click at [1233, 123] on icon at bounding box center [1233, 119] width 10 height 10
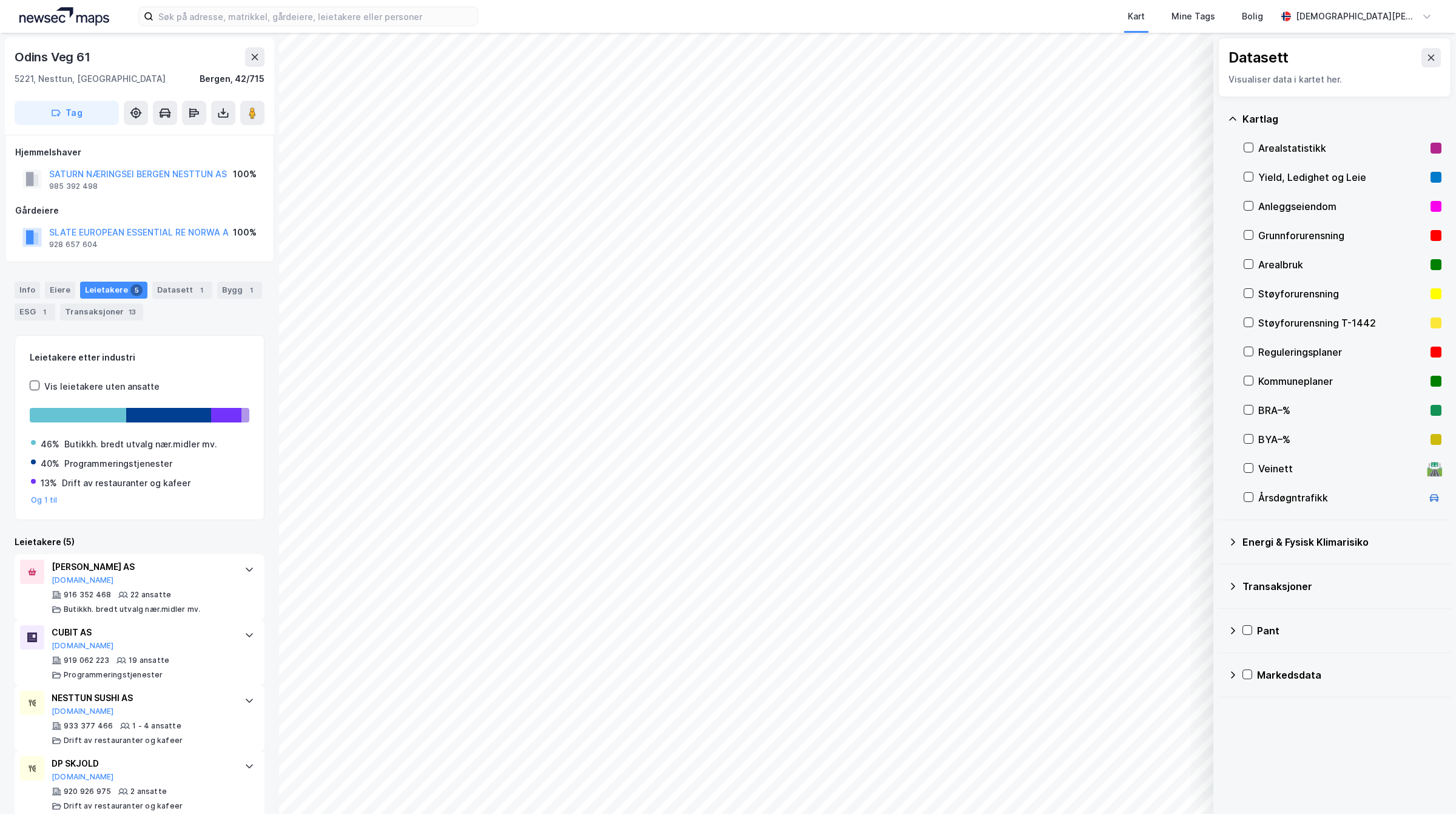
click at [1306, 383] on div "Kommuneplaner" at bounding box center [1341, 380] width 167 height 14
click at [1292, 380] on div "Kommuneplaner" at bounding box center [1341, 380] width 167 height 14
click at [1283, 355] on div "Reguleringsplaner" at bounding box center [1341, 352] width 167 height 14
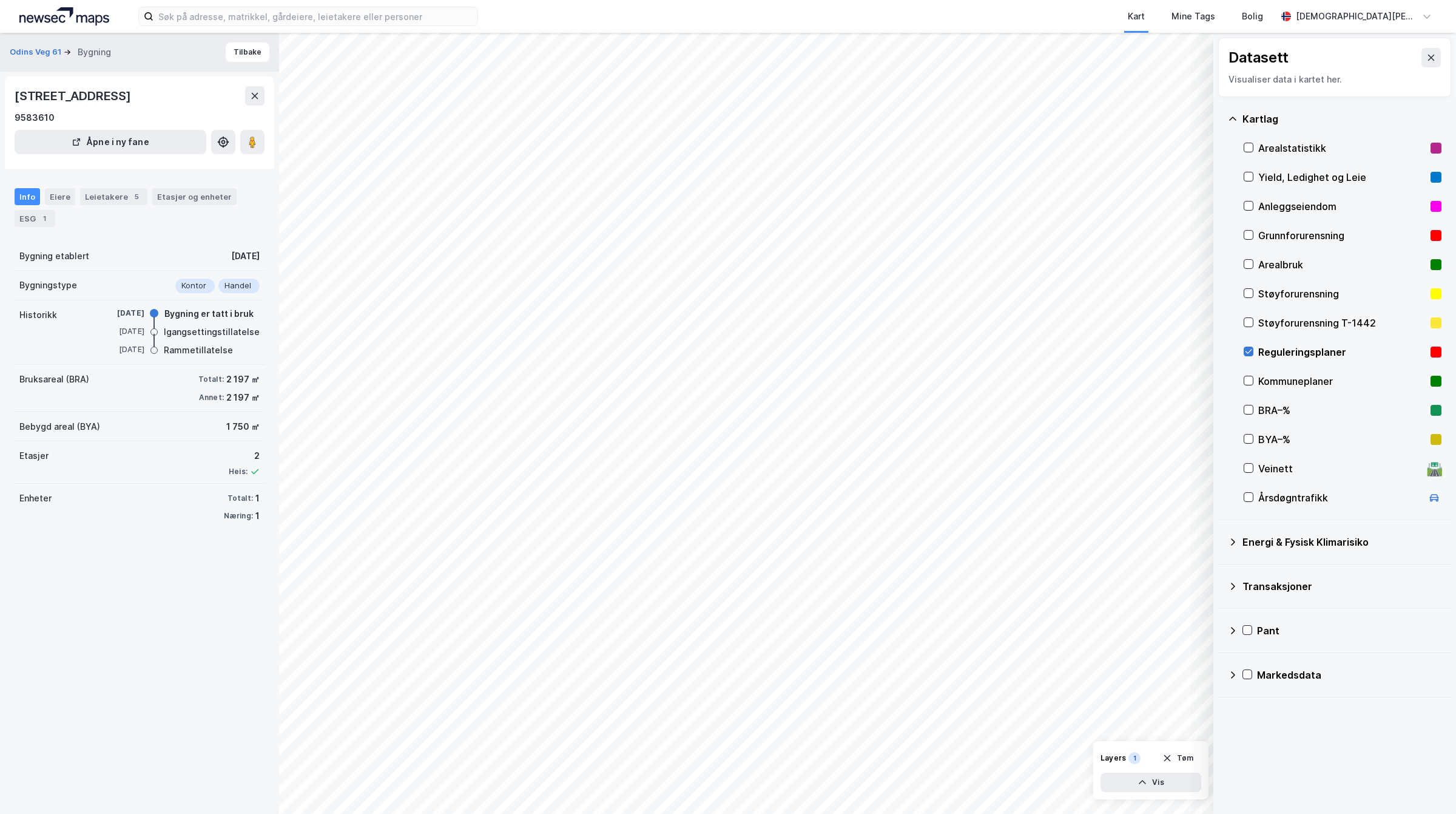
click at [1248, 350] on icon at bounding box center [1248, 351] width 8 height 8
click at [99, 196] on div "Leietakere 5" at bounding box center [113, 197] width 68 height 17
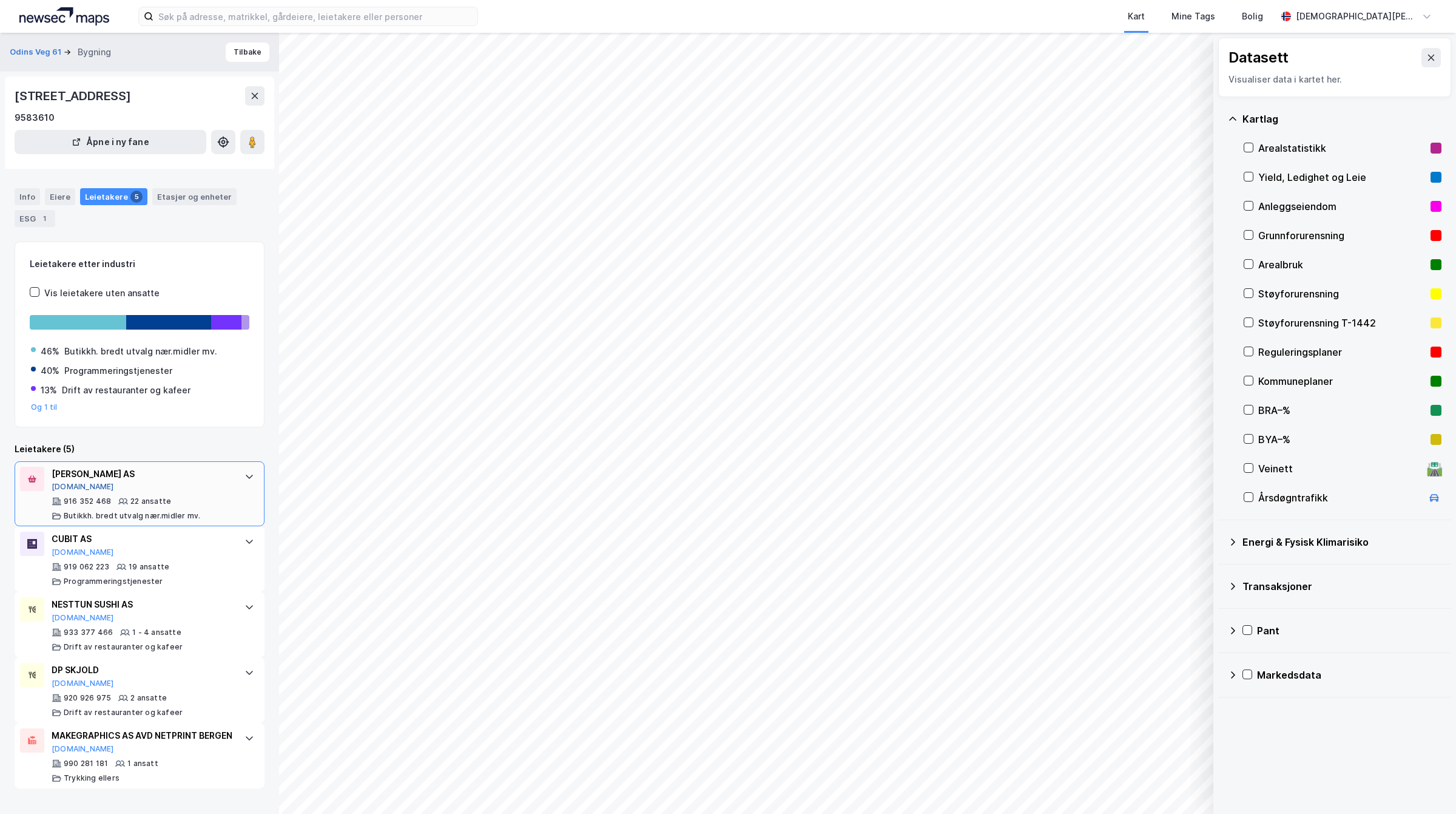
click at [70, 489] on button "[DOMAIN_NAME]" at bounding box center [83, 487] width 63 height 10
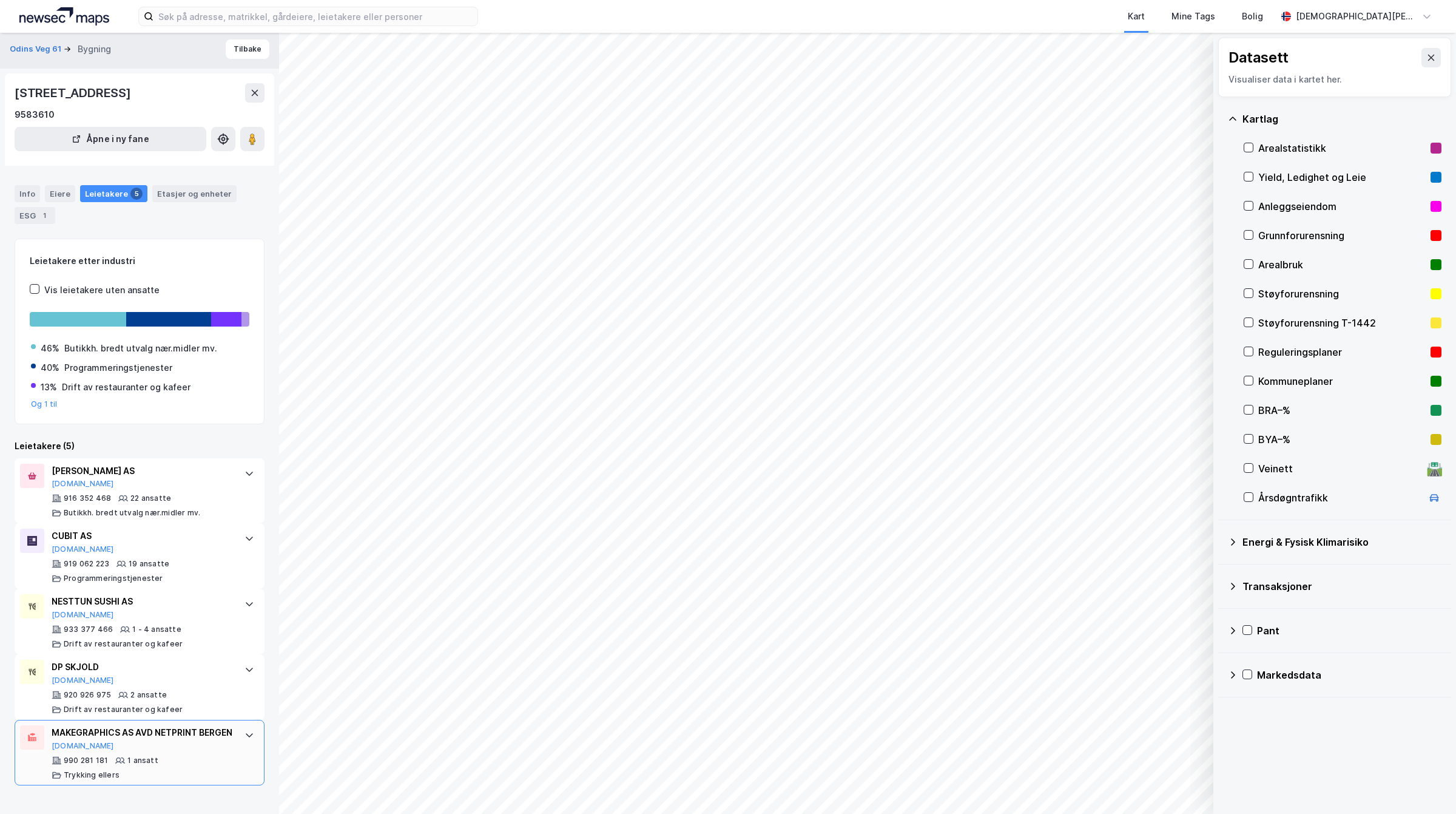
scroll to position [3, 0]
click at [246, 145] on button at bounding box center [253, 139] width 25 height 25
click at [37, 59] on div "Odins Veg 61 Bygning" at bounding box center [65, 52] width 111 height 14
click at [29, 52] on button "Odins Veg 61" at bounding box center [36, 53] width 54 height 12
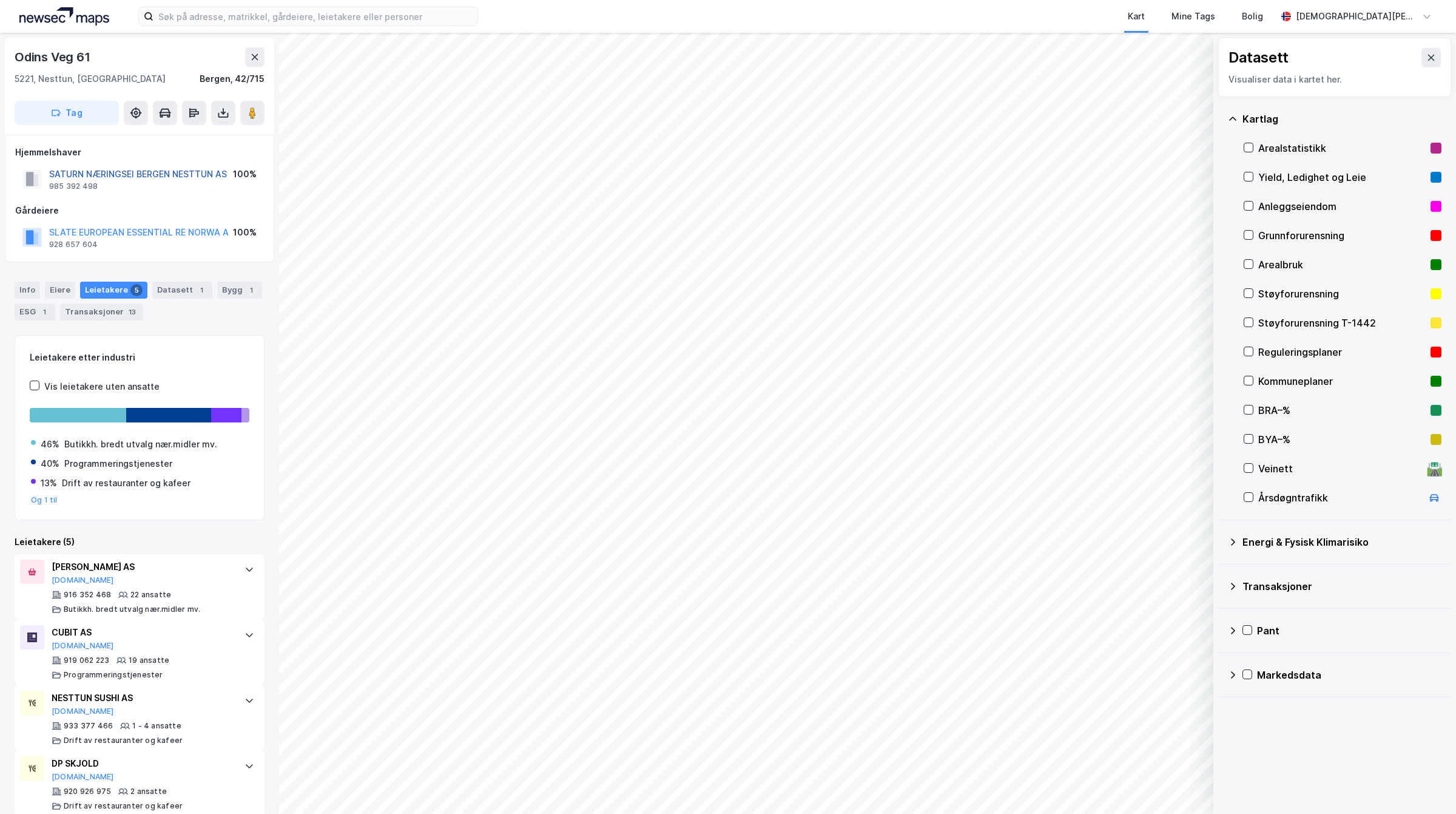
click at [0, 0] on button "SATURN NÆRINGSEI BERGEN NESTTUN AS" at bounding box center [0, 0] width 0 height 0
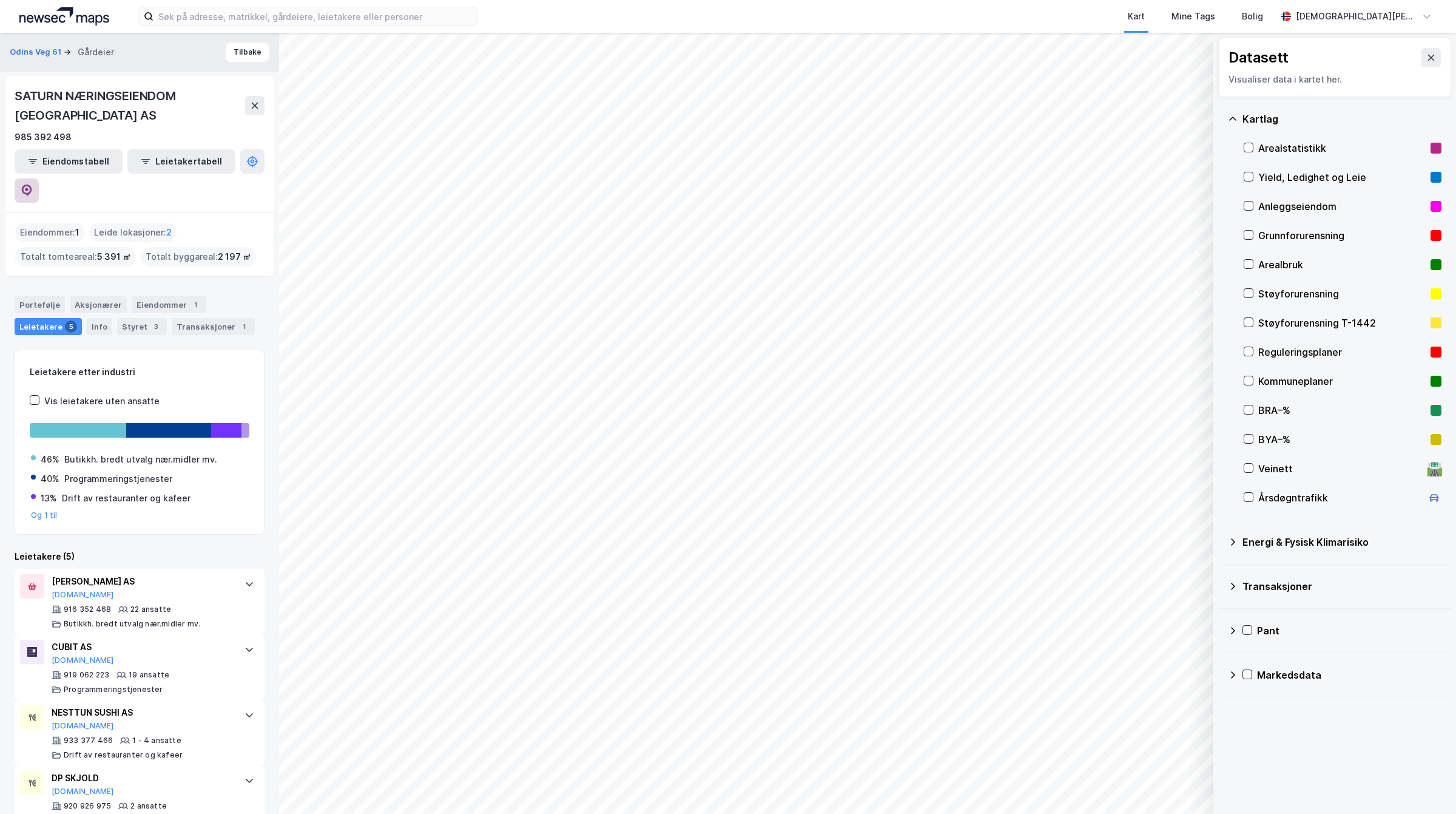
click at [39, 178] on button at bounding box center [27, 191] width 25 height 25
click at [1426, 58] on icon at bounding box center [1431, 57] width 10 height 10
